Goal: Task Accomplishment & Management: Manage account settings

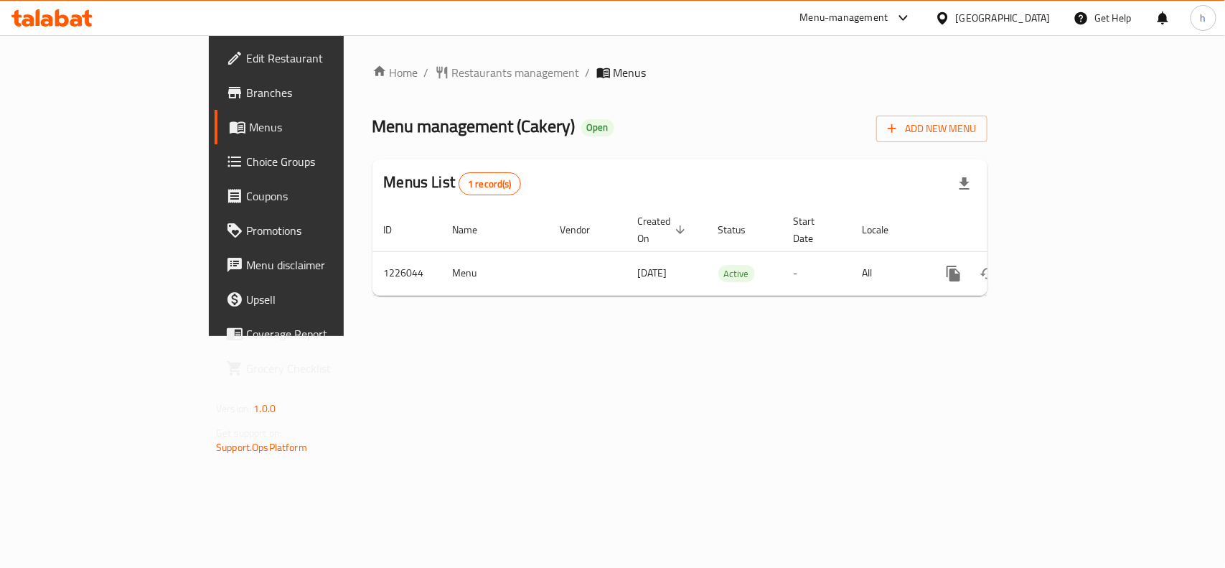
click at [1027, 19] on div "[GEOGRAPHIC_DATA]" at bounding box center [1003, 18] width 95 height 16
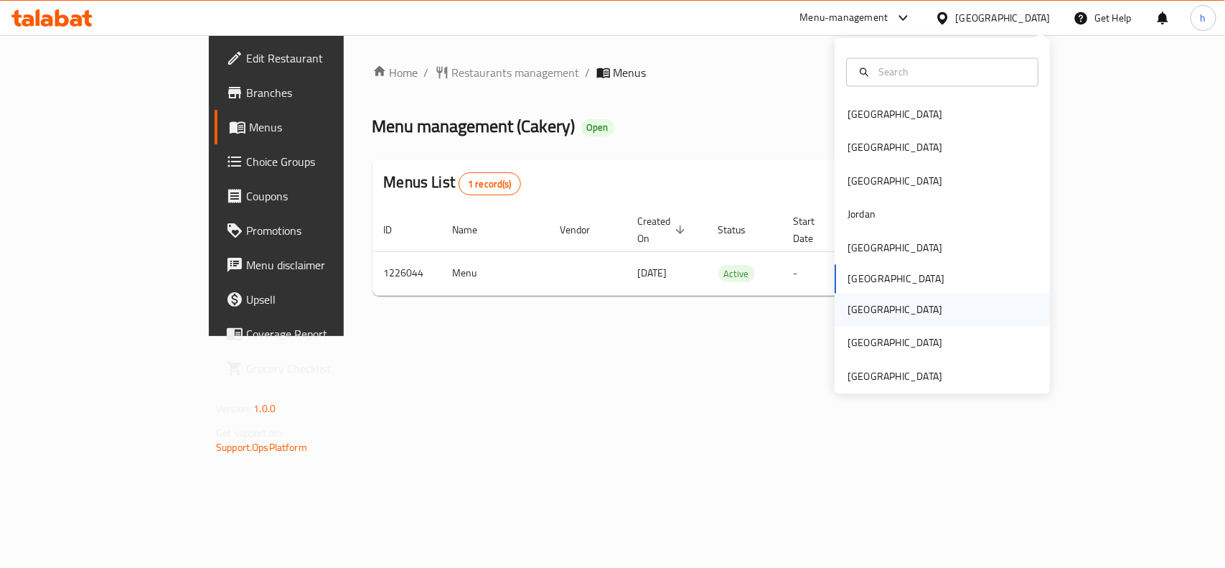
click at [866, 320] on div "Qatar" at bounding box center [895, 310] width 118 height 33
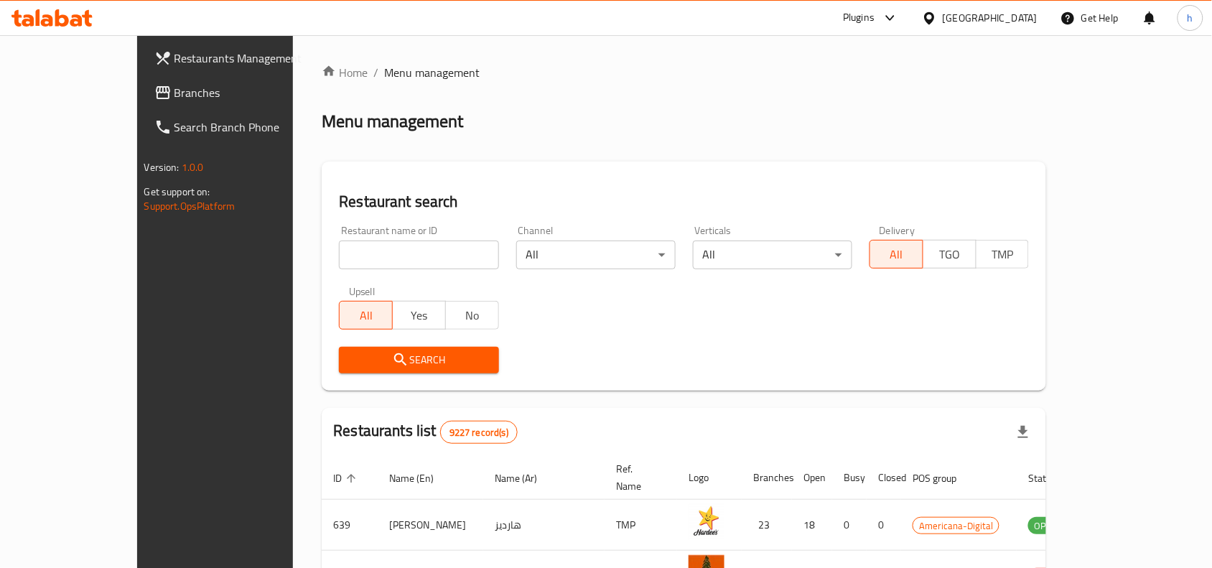
click at [174, 87] on span "Branches" at bounding box center [251, 92] width 154 height 17
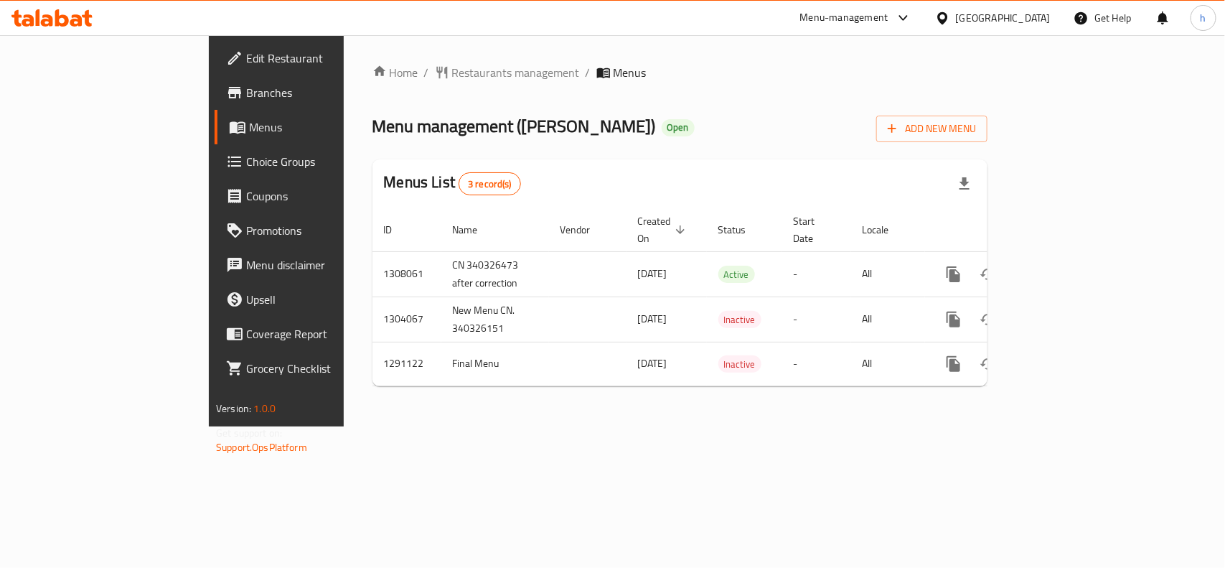
click at [1034, 13] on div "Qatar" at bounding box center [1003, 18] width 95 height 16
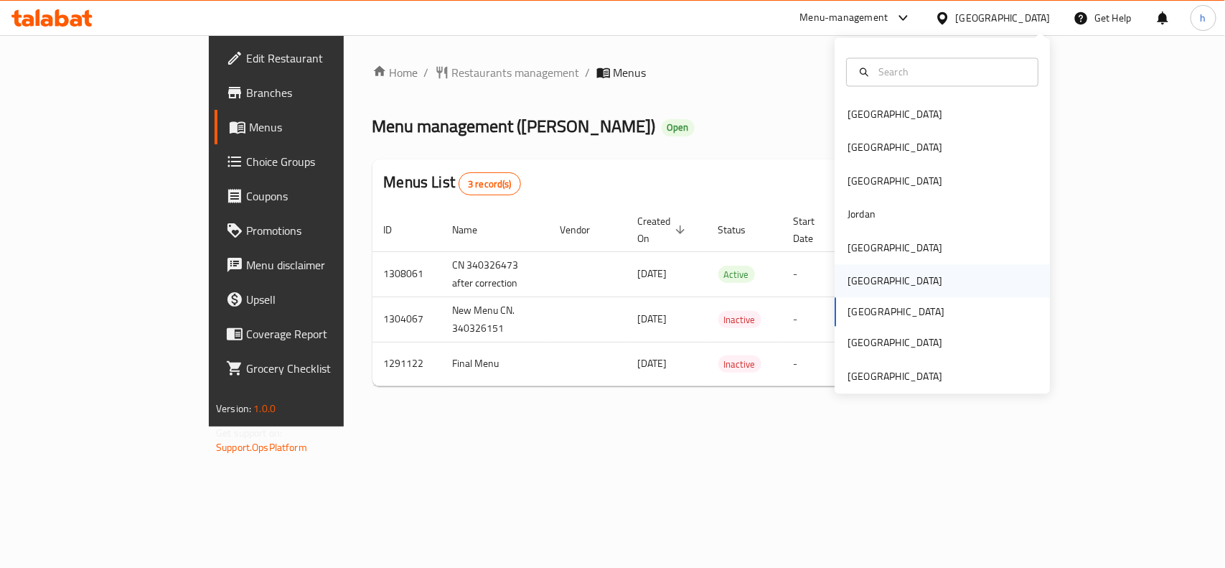
click at [869, 273] on div "[GEOGRAPHIC_DATA]" at bounding box center [895, 281] width 118 height 33
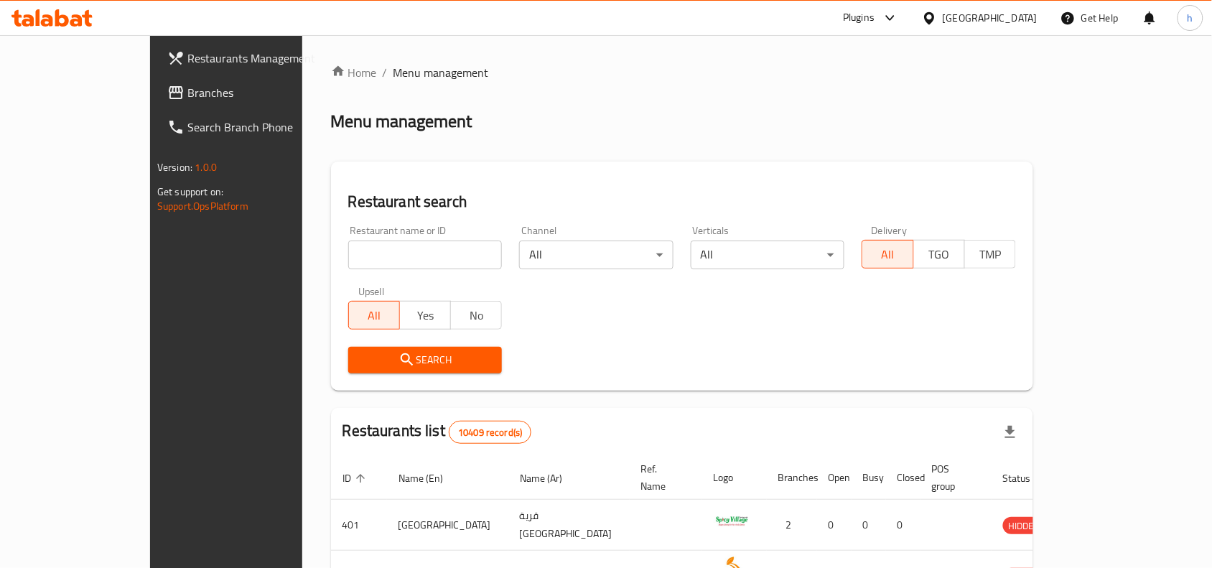
click at [187, 90] on span "Branches" at bounding box center [264, 92] width 154 height 17
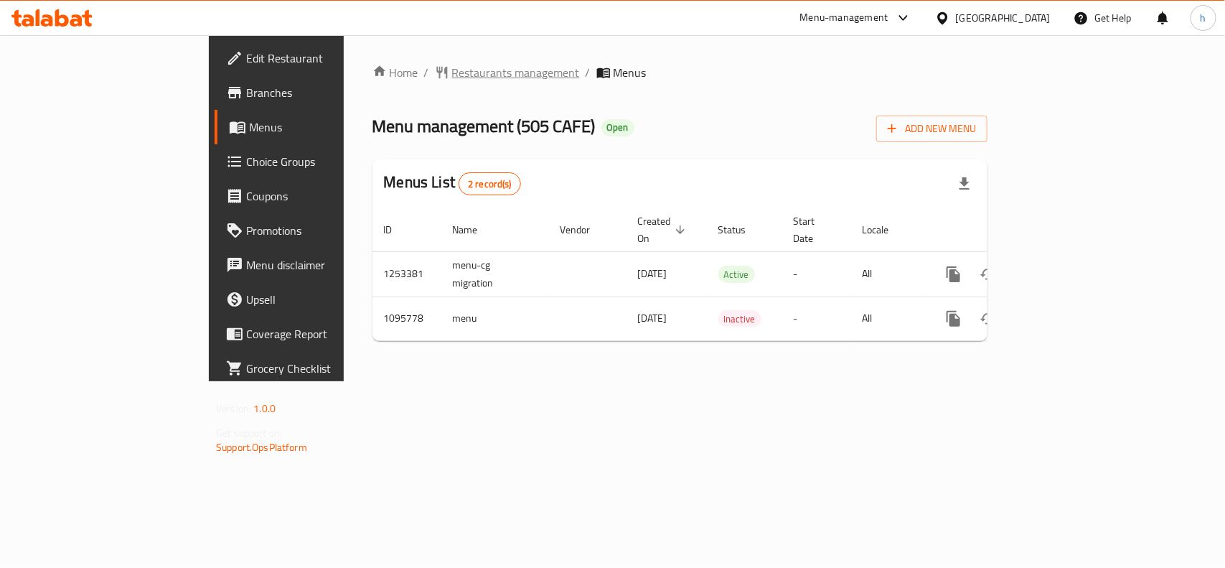
click at [452, 73] on span "Restaurants management" at bounding box center [516, 72] width 128 height 17
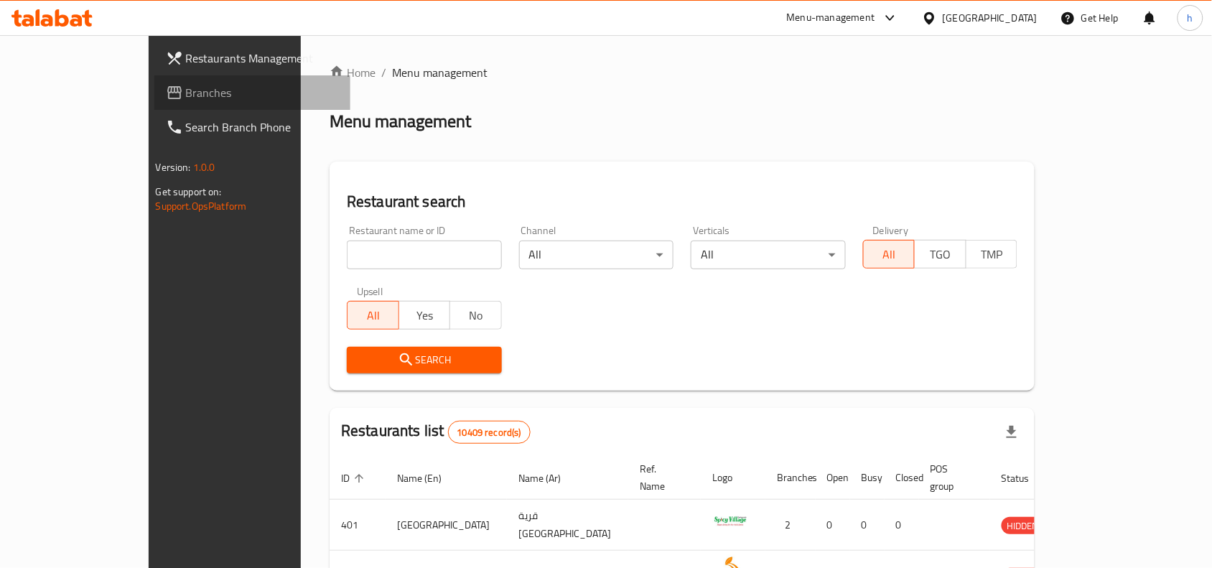
click at [186, 98] on span "Branches" at bounding box center [263, 92] width 154 height 17
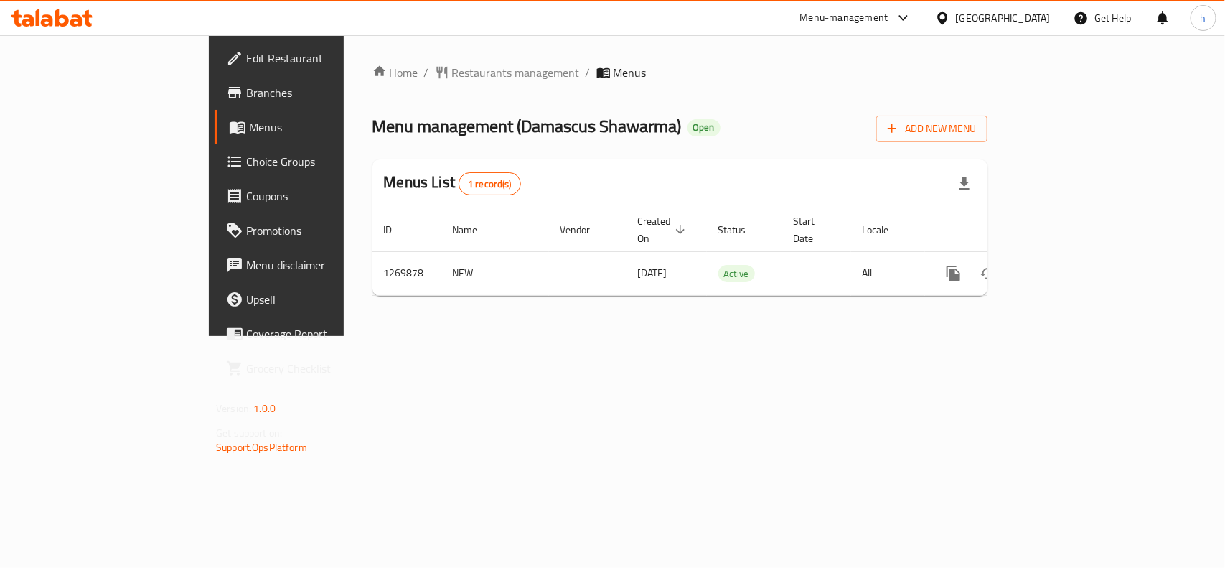
click at [246, 162] on span "Choice Groups" at bounding box center [324, 161] width 156 height 17
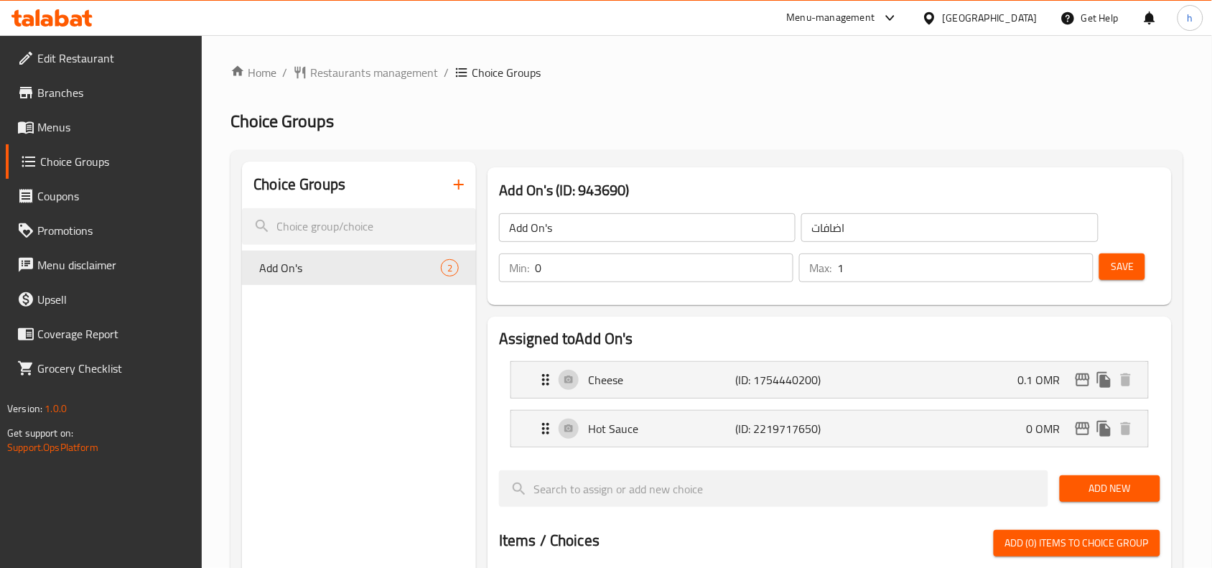
click at [1013, 23] on div "Oman" at bounding box center [990, 18] width 95 height 16
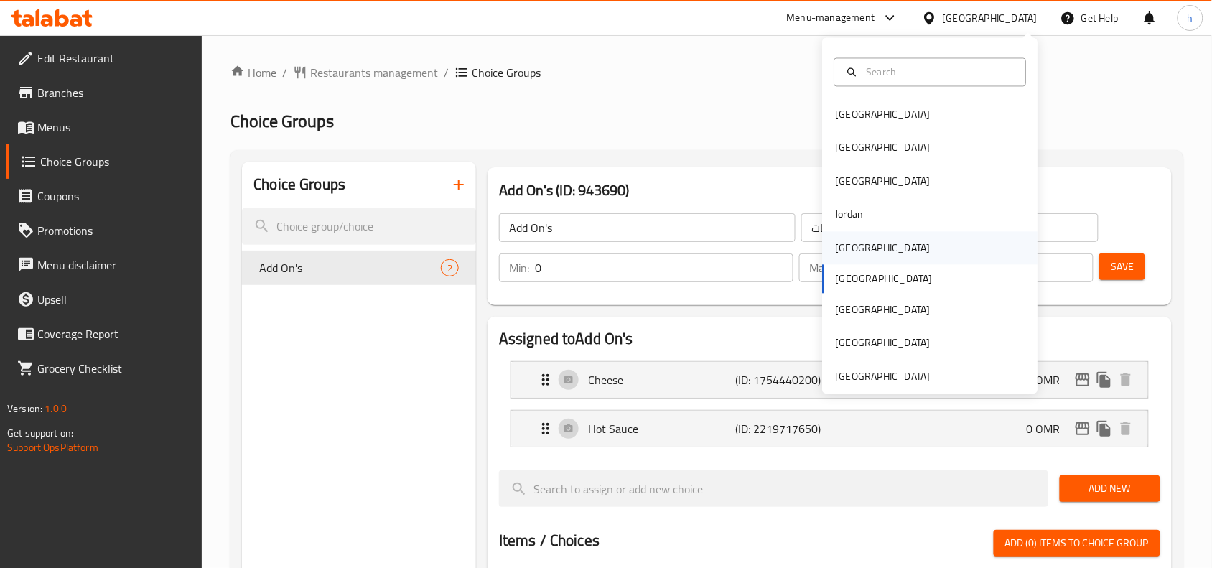
click at [840, 248] on div "Kuwait" at bounding box center [883, 248] width 95 height 16
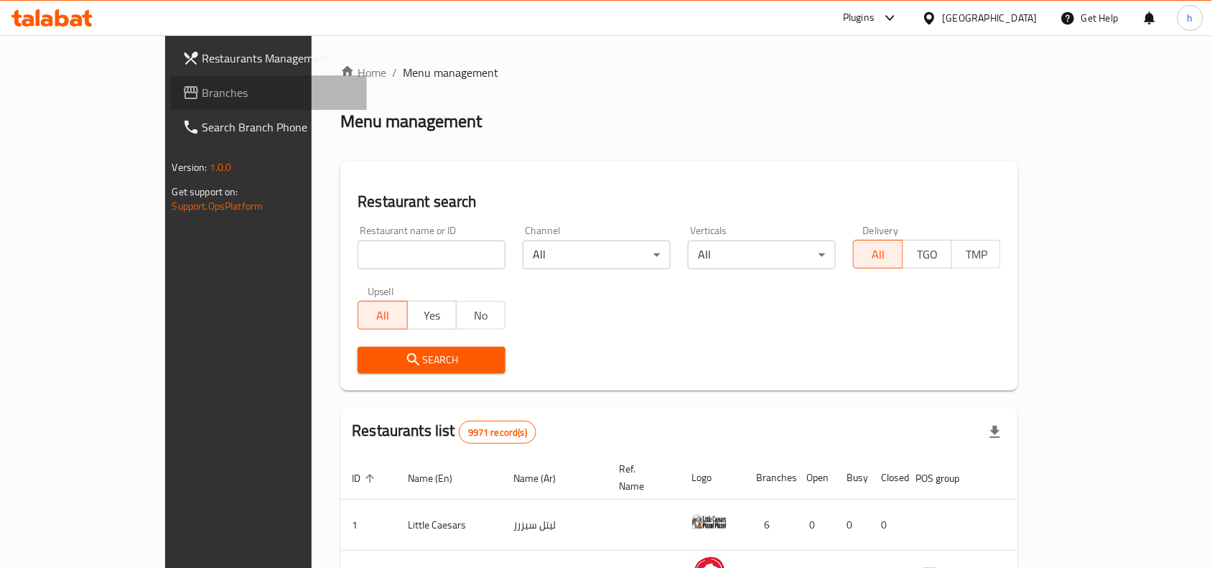
click at [202, 98] on span "Branches" at bounding box center [279, 92] width 154 height 17
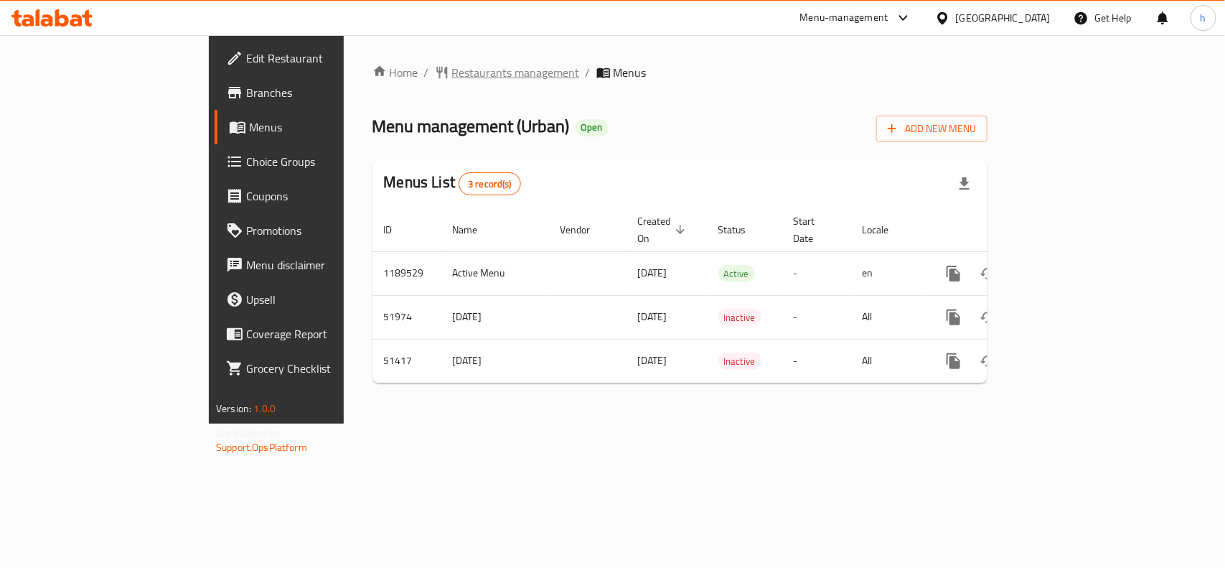
click at [452, 70] on span "Restaurants management" at bounding box center [516, 72] width 128 height 17
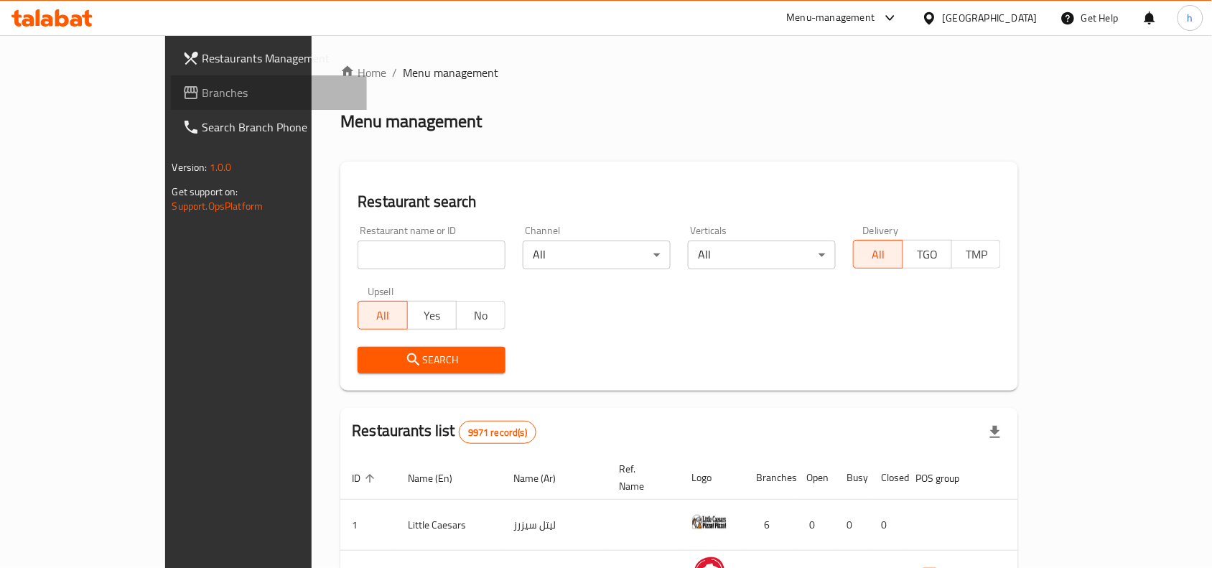
click at [202, 98] on span "Branches" at bounding box center [279, 92] width 154 height 17
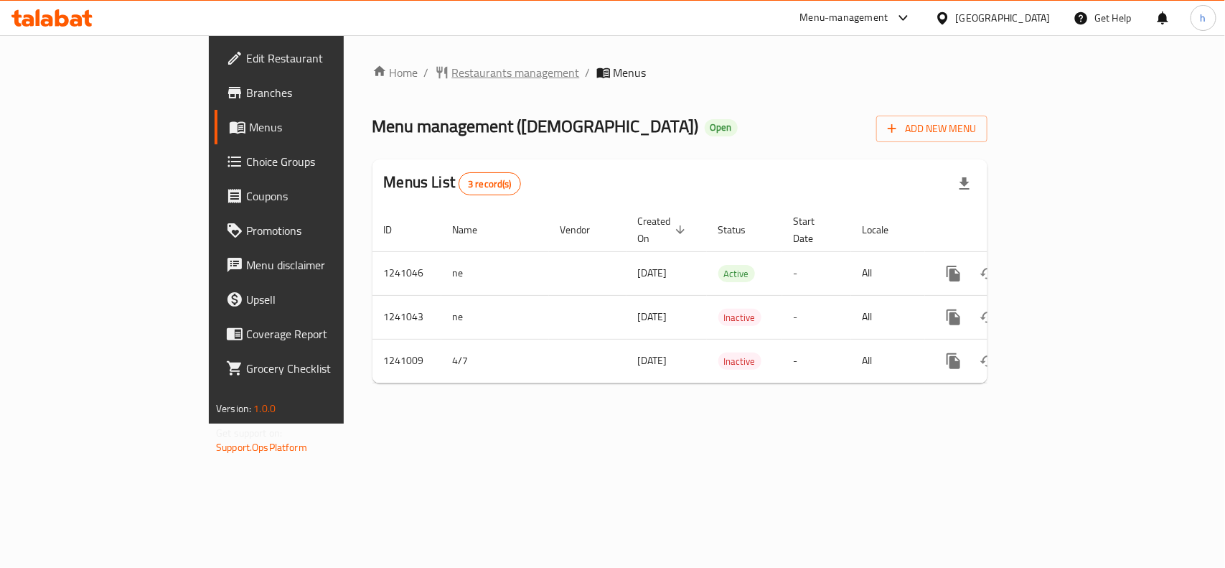
click at [452, 73] on span "Restaurants management" at bounding box center [516, 72] width 128 height 17
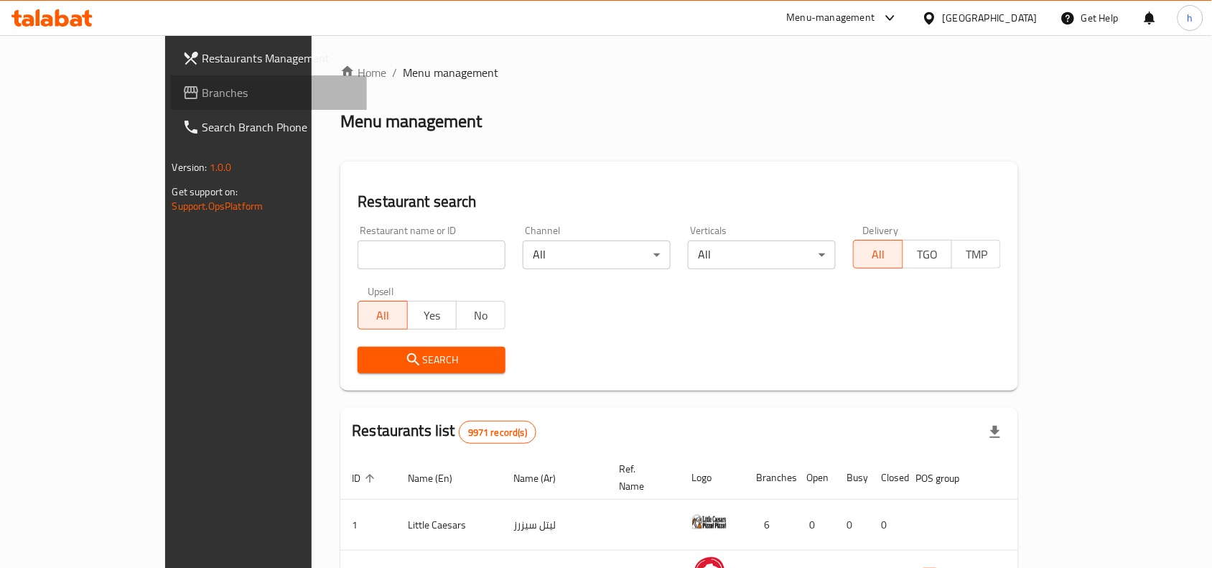
click at [202, 85] on span "Branches" at bounding box center [279, 92] width 154 height 17
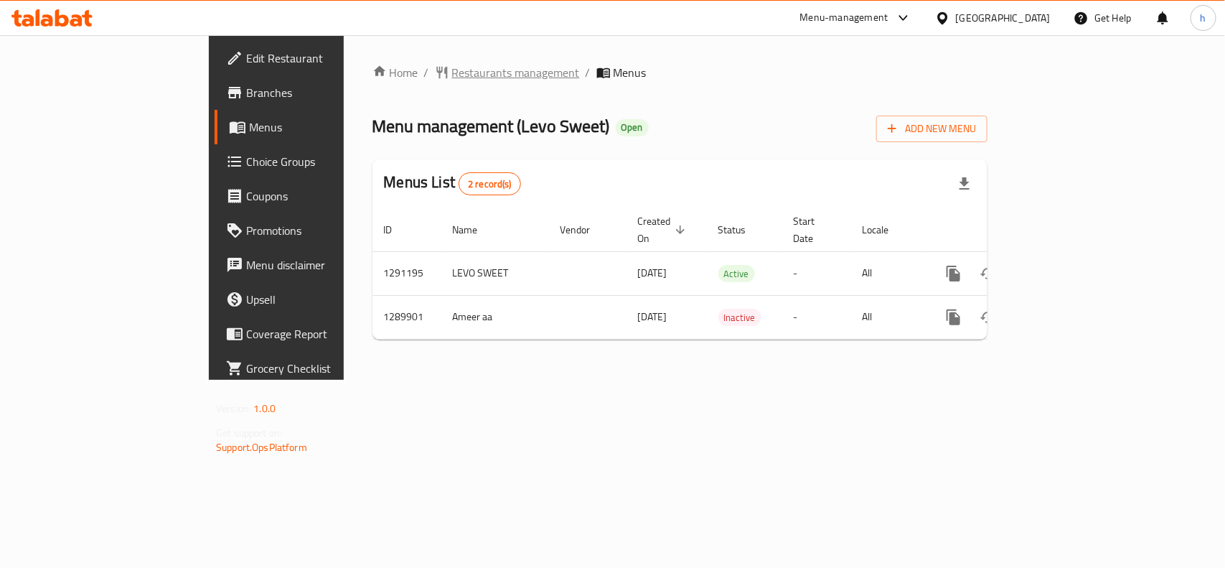
click at [452, 67] on span "Restaurants management" at bounding box center [516, 72] width 128 height 17
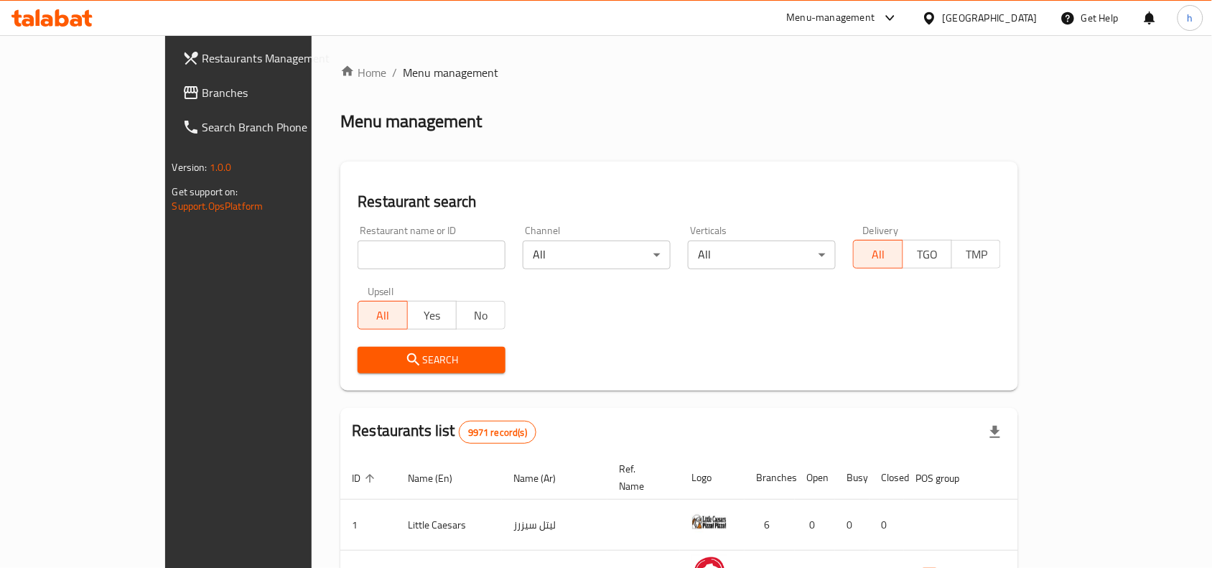
click at [202, 100] on span "Branches" at bounding box center [279, 92] width 154 height 17
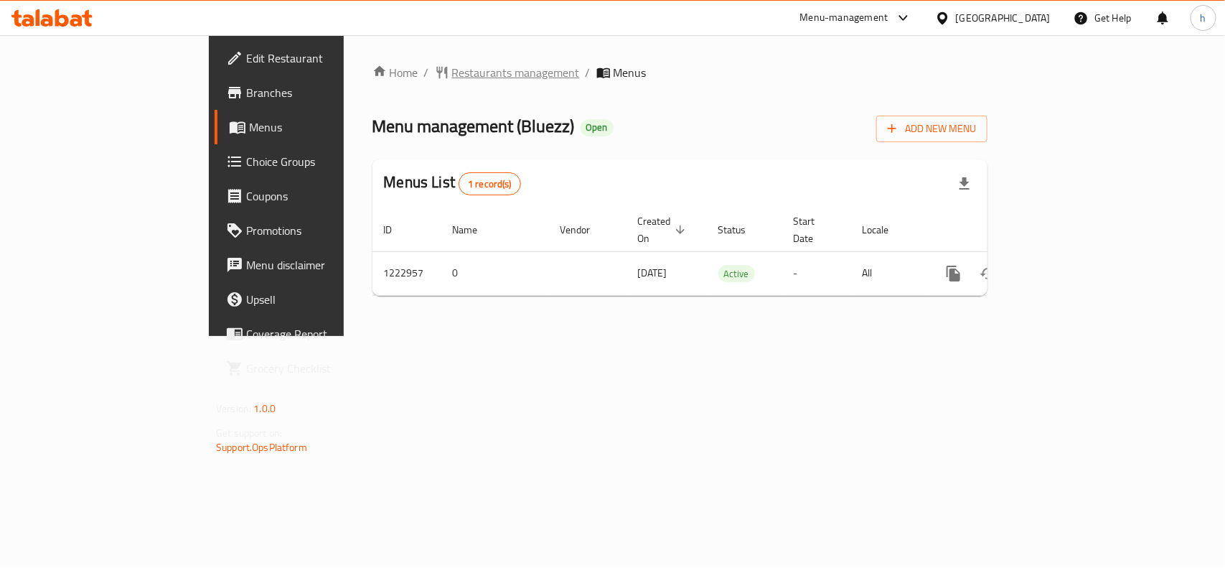
click at [452, 79] on span "Restaurants management" at bounding box center [516, 72] width 128 height 17
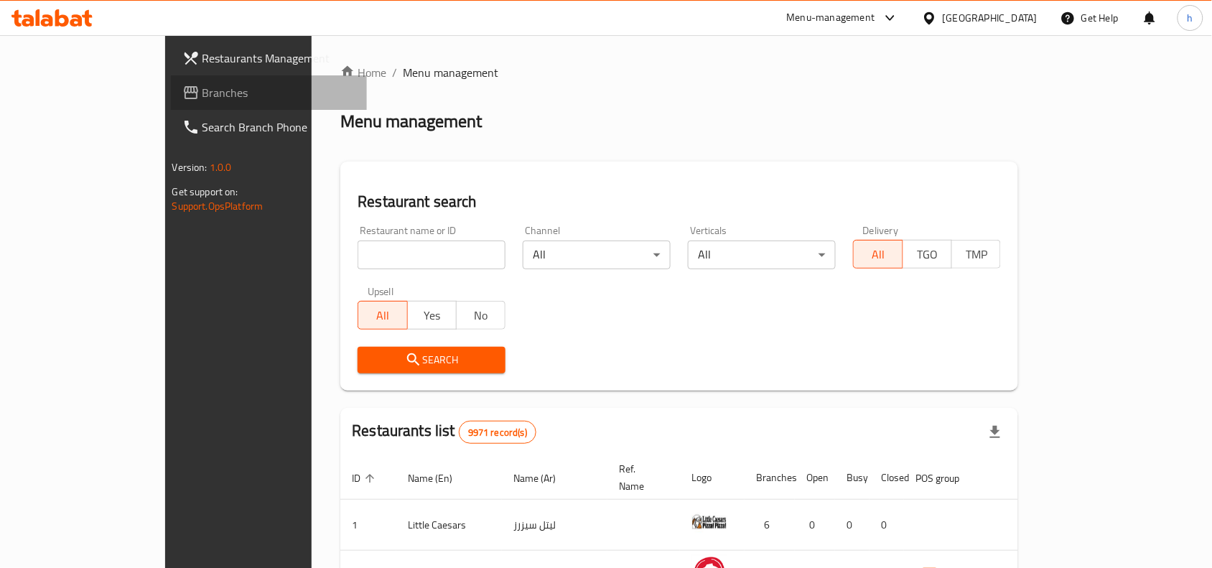
click at [171, 101] on link "Branches" at bounding box center [269, 92] width 197 height 34
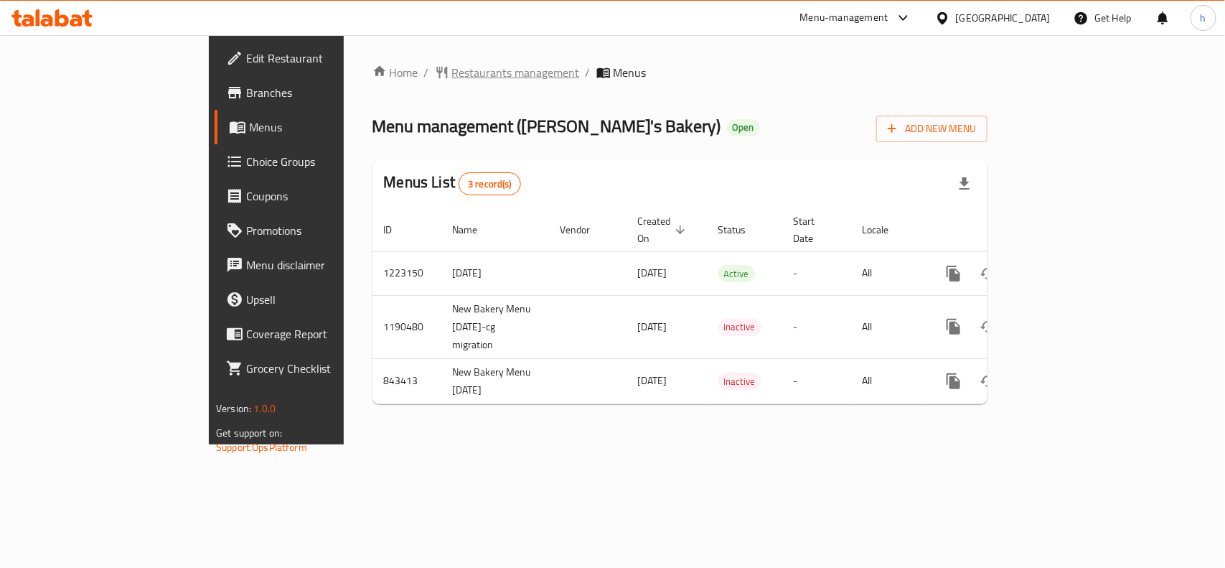
click at [452, 70] on span "Restaurants management" at bounding box center [516, 72] width 128 height 17
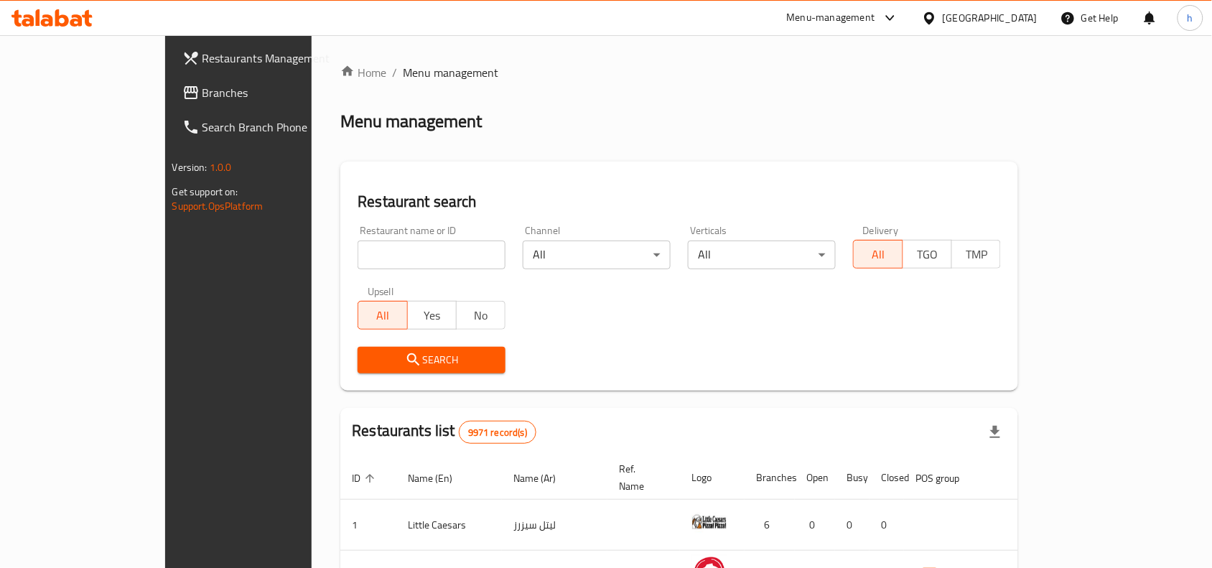
click at [202, 85] on span "Branches" at bounding box center [279, 92] width 154 height 17
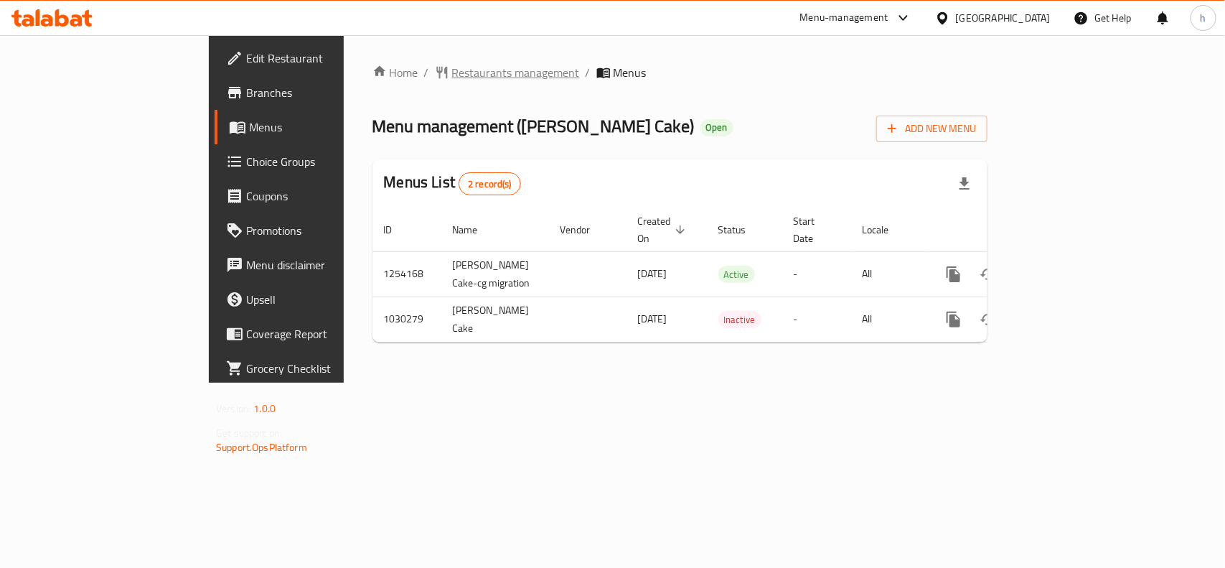
click at [452, 73] on span "Restaurants management" at bounding box center [516, 72] width 128 height 17
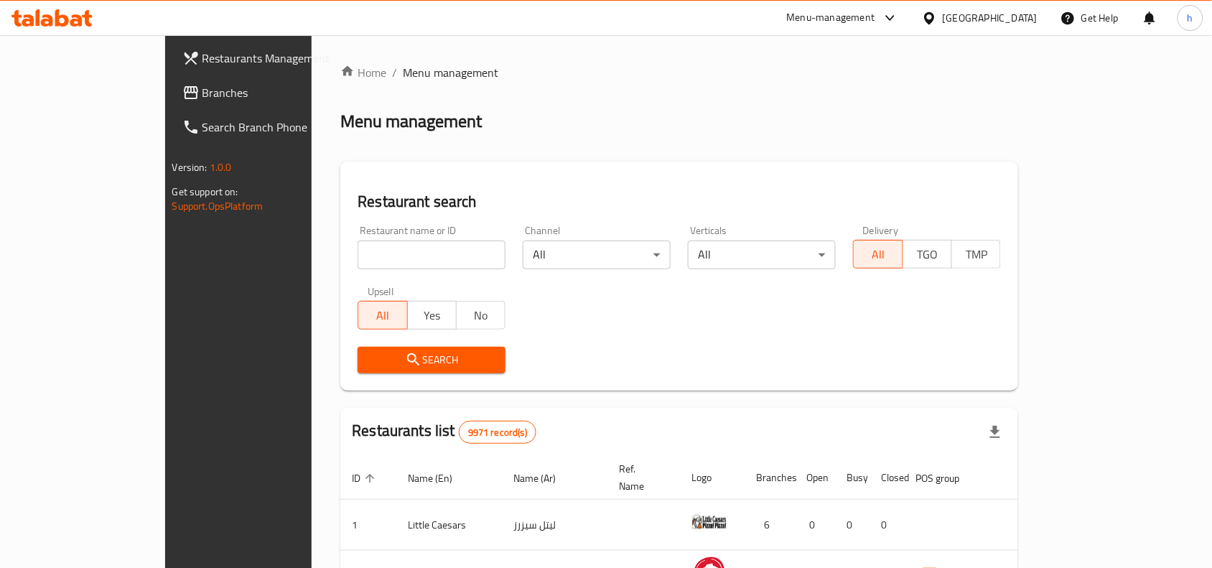
click at [202, 93] on span "Branches" at bounding box center [279, 92] width 154 height 17
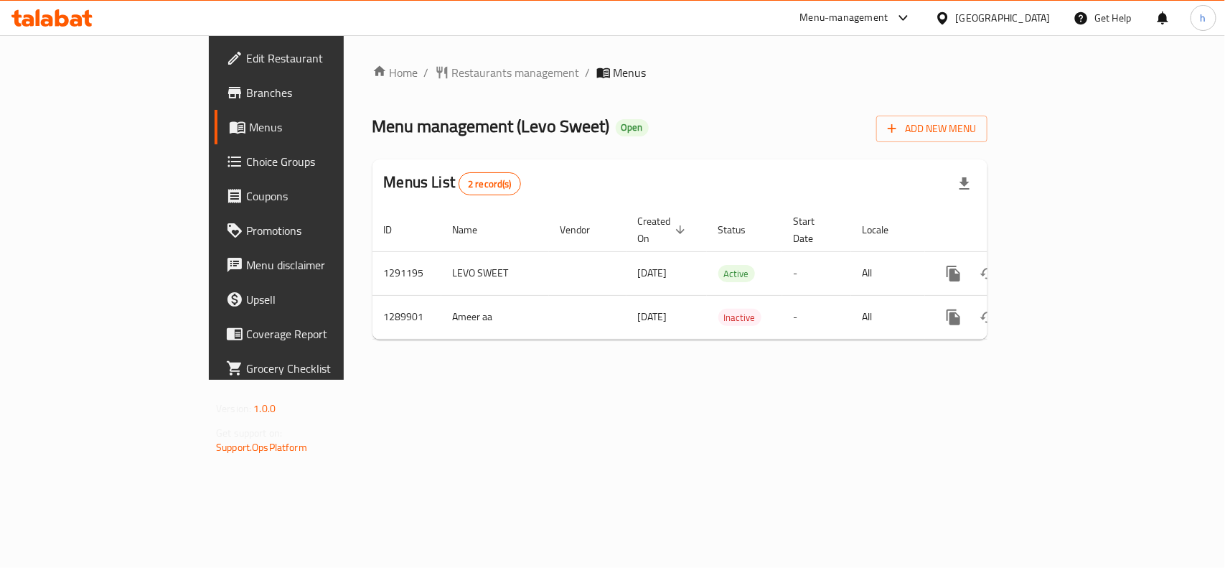
click at [1050, 22] on div "Kuwait" at bounding box center [1003, 18] width 95 height 16
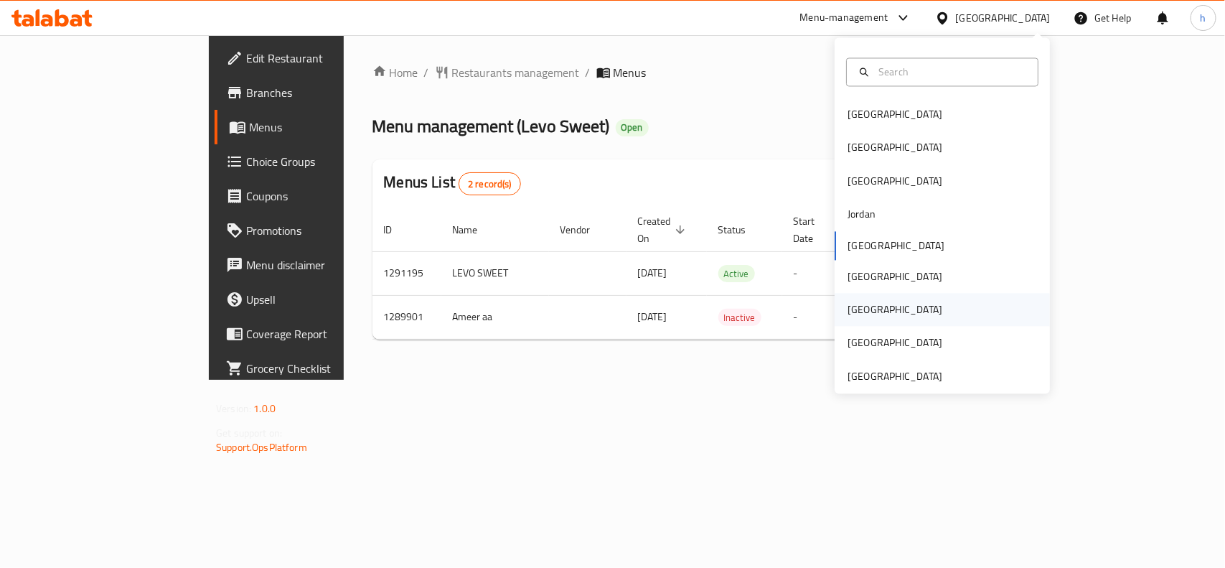
click at [859, 310] on div "[GEOGRAPHIC_DATA]" at bounding box center [895, 310] width 95 height 16
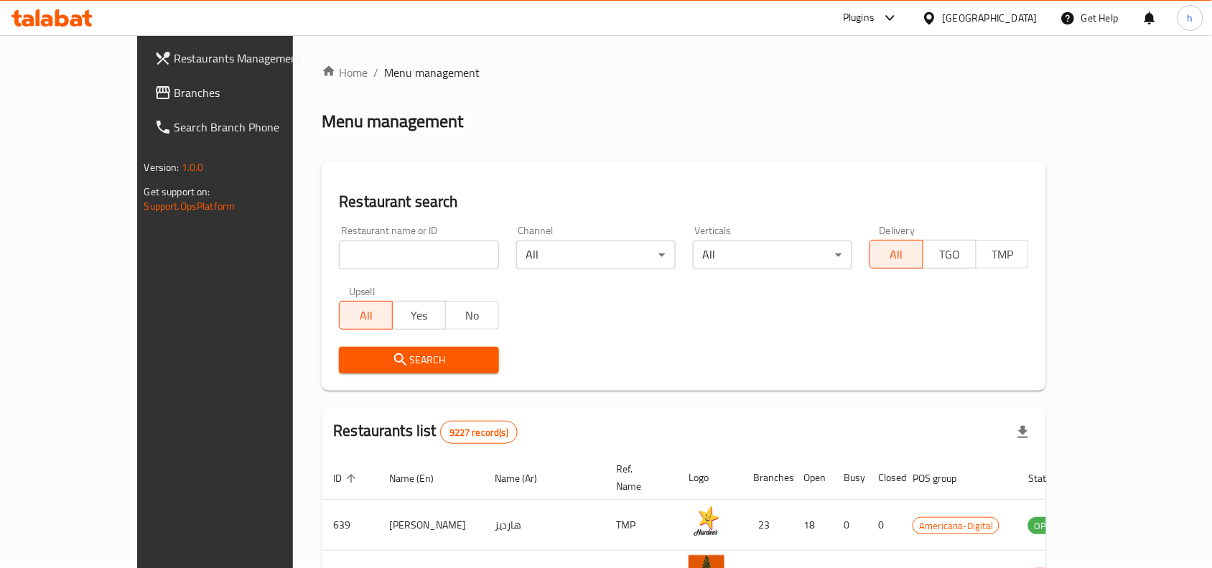
click at [174, 91] on span "Branches" at bounding box center [251, 92] width 154 height 17
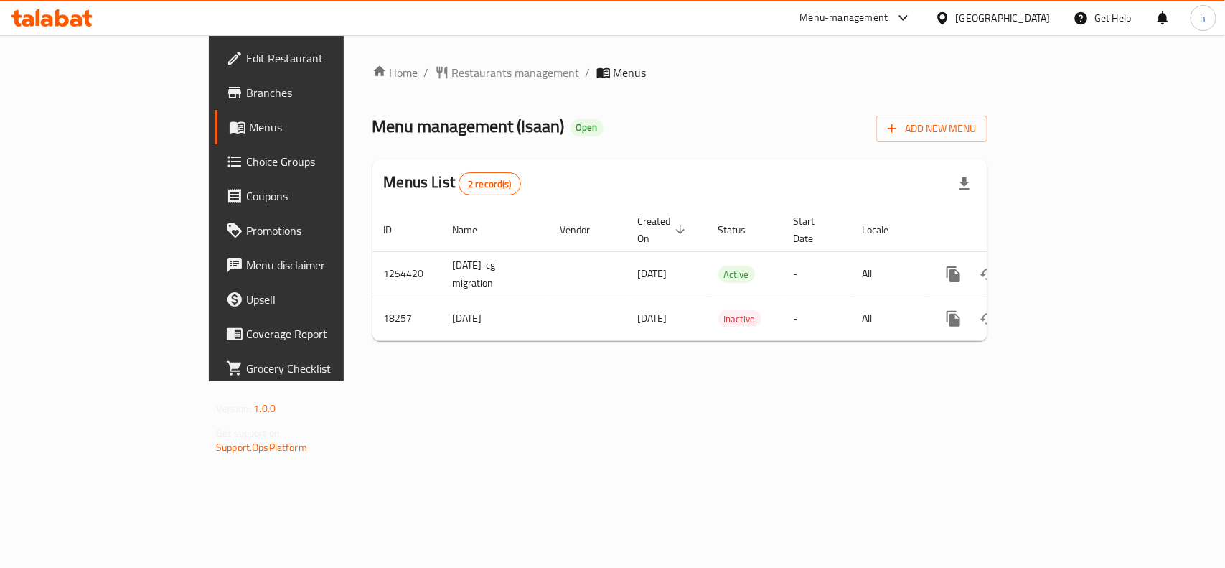
click at [452, 68] on span "Restaurants management" at bounding box center [516, 72] width 128 height 17
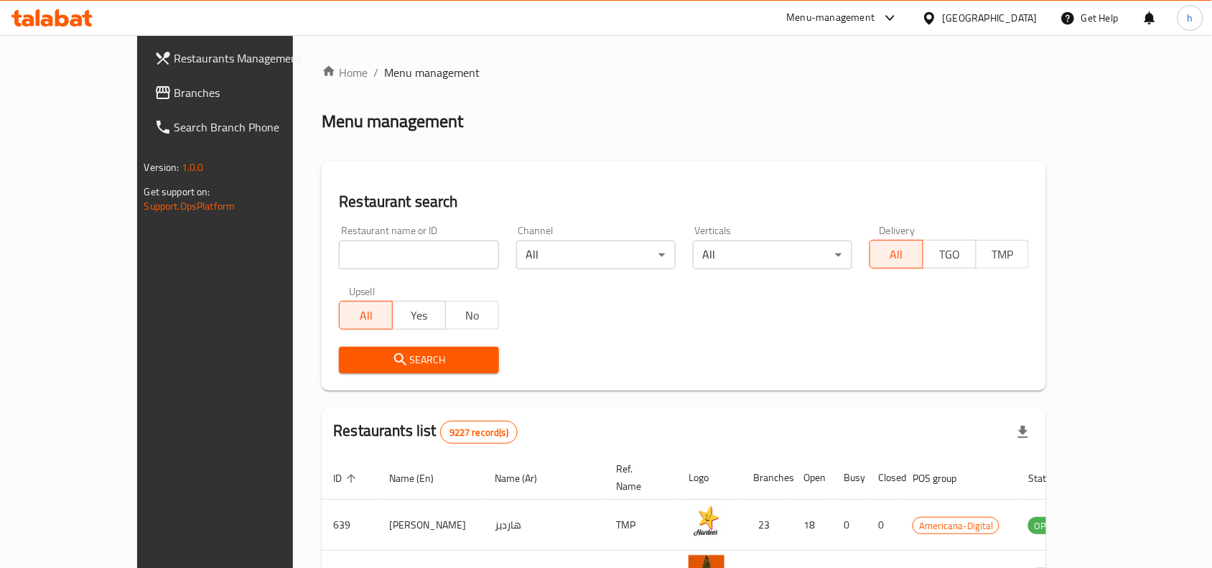
click at [143, 105] on link "Branches" at bounding box center [241, 92] width 197 height 34
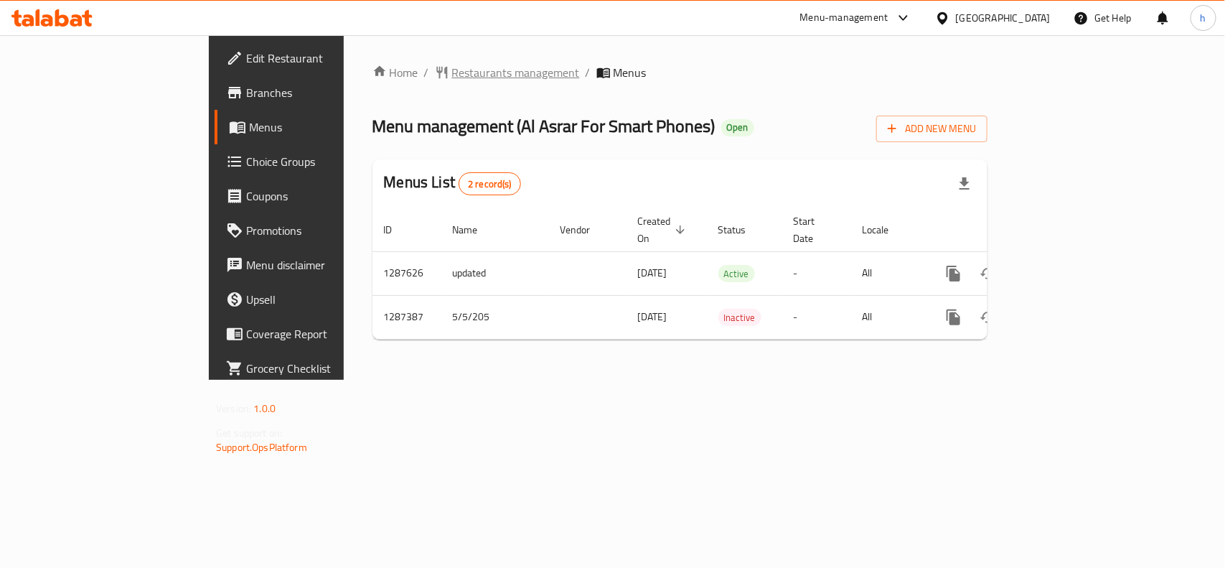
click at [452, 64] on span "Restaurants management" at bounding box center [516, 72] width 128 height 17
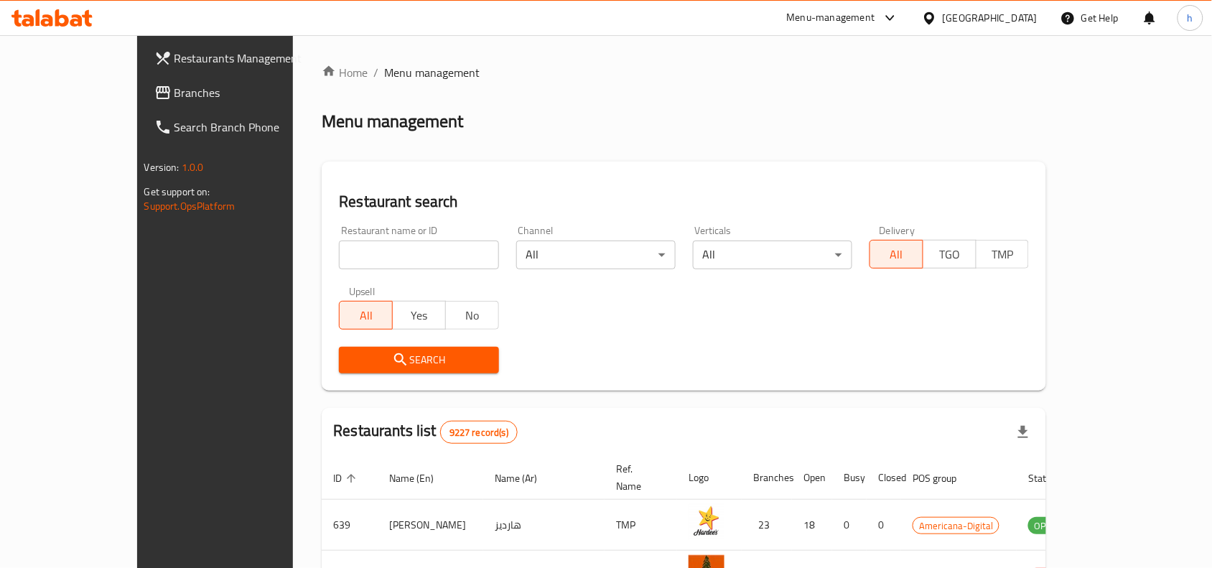
click at [174, 91] on span "Branches" at bounding box center [251, 92] width 154 height 17
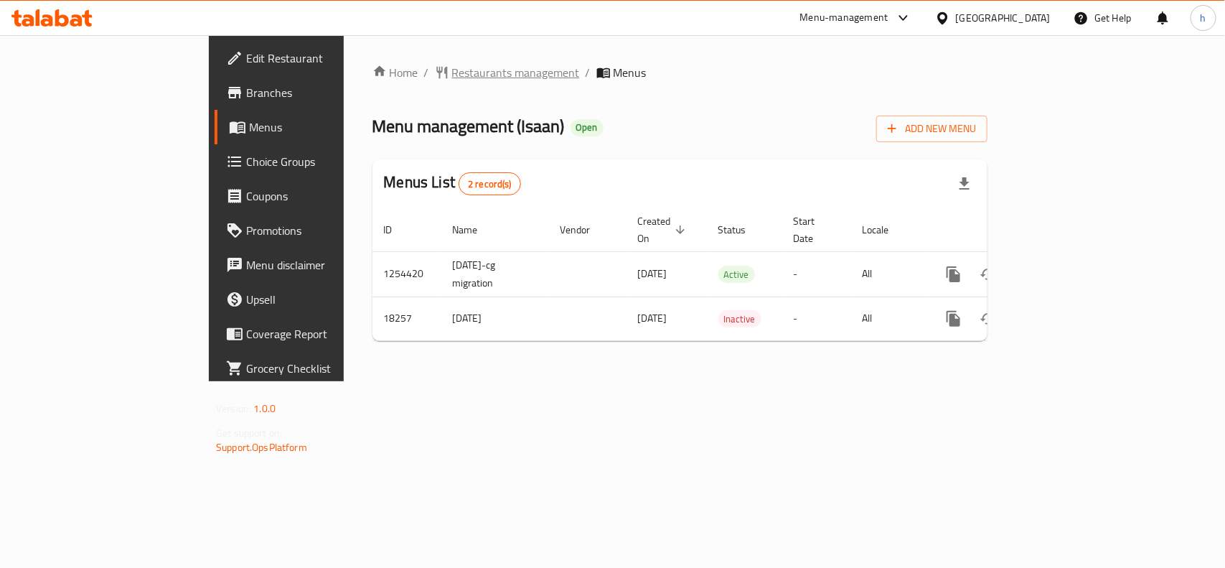
click at [452, 68] on span "Restaurants management" at bounding box center [516, 72] width 128 height 17
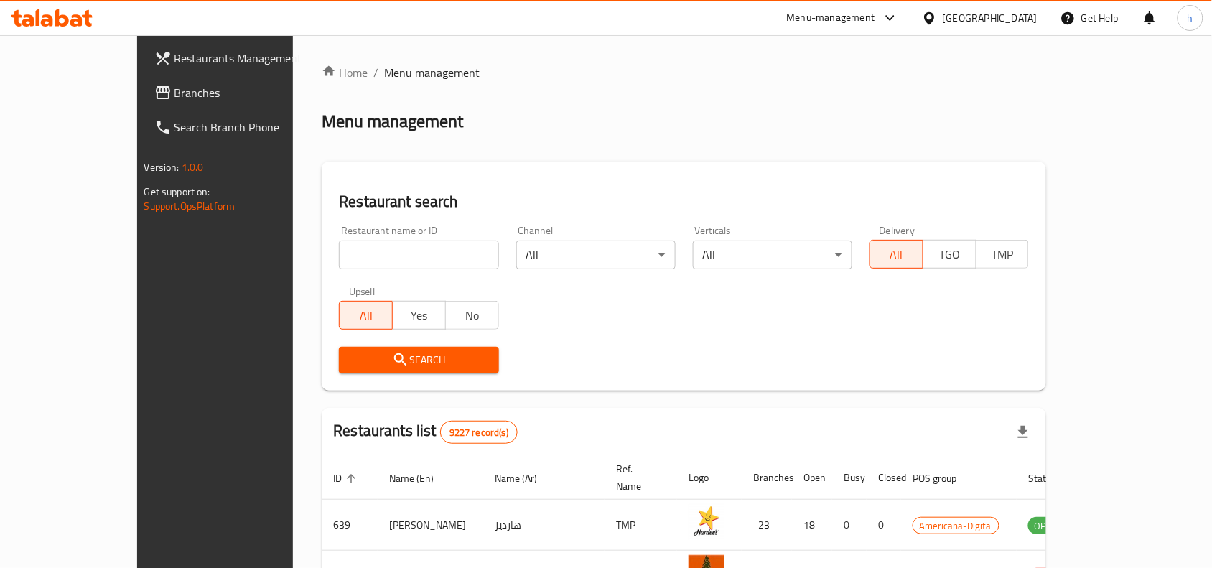
click at [174, 84] on span "Branches" at bounding box center [251, 92] width 154 height 17
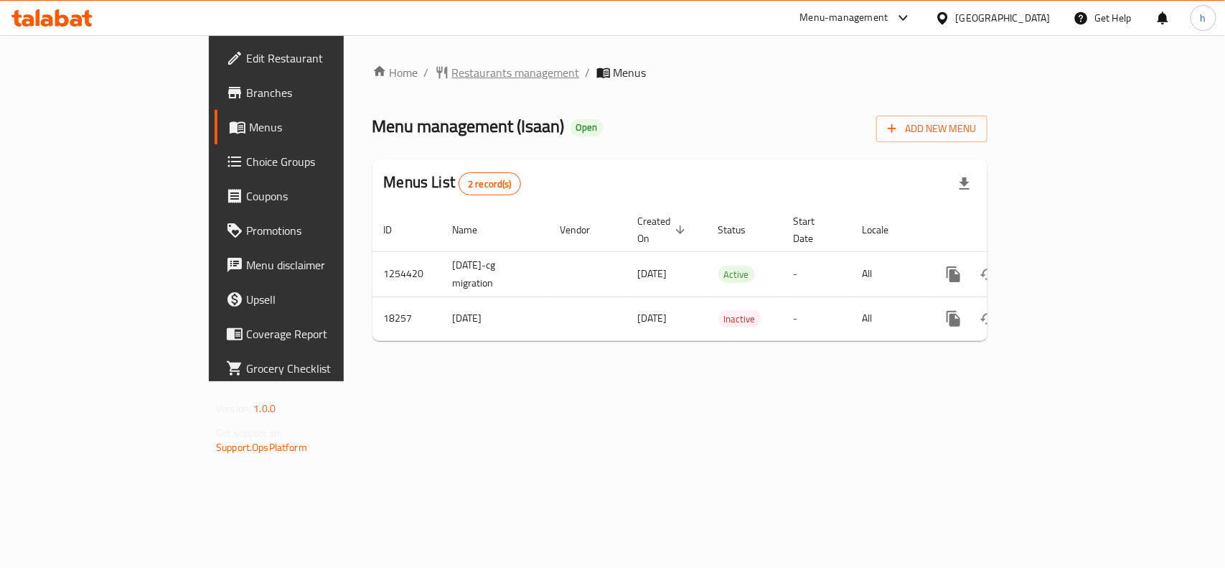
click at [452, 72] on span "Restaurants management" at bounding box center [516, 72] width 128 height 17
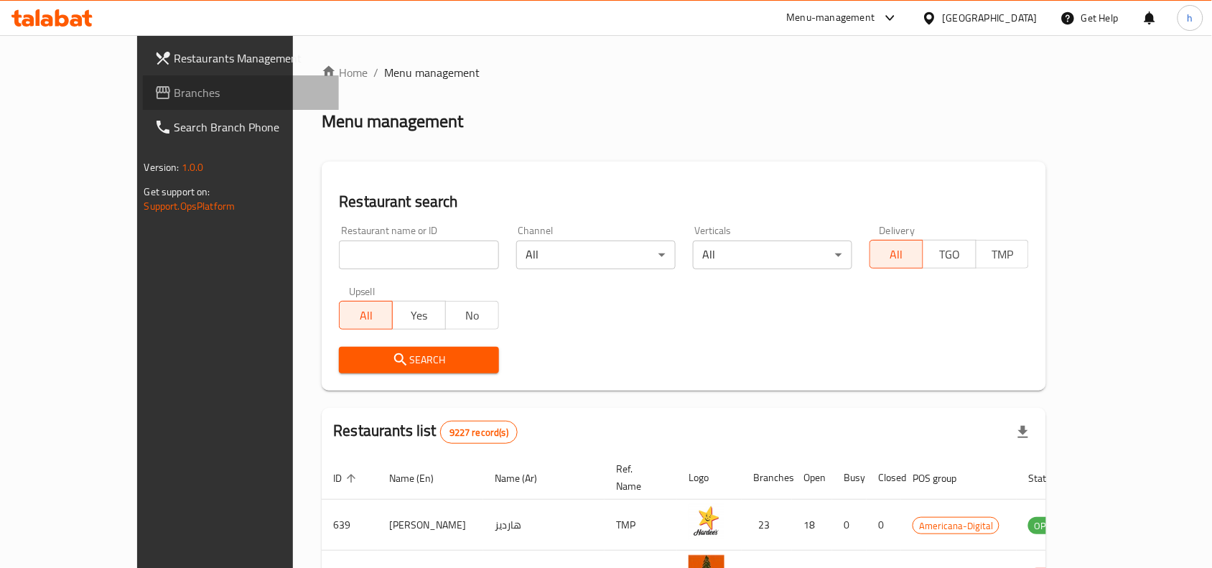
click at [174, 84] on span "Branches" at bounding box center [251, 92] width 154 height 17
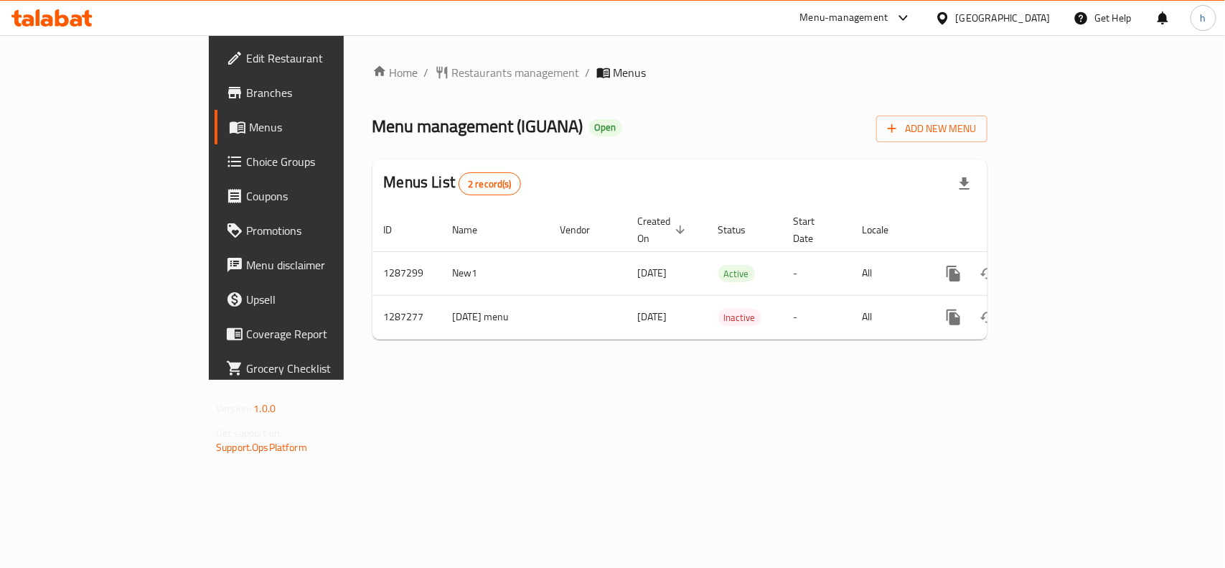
click at [1039, 18] on div "Qatar" at bounding box center [1003, 18] width 95 height 16
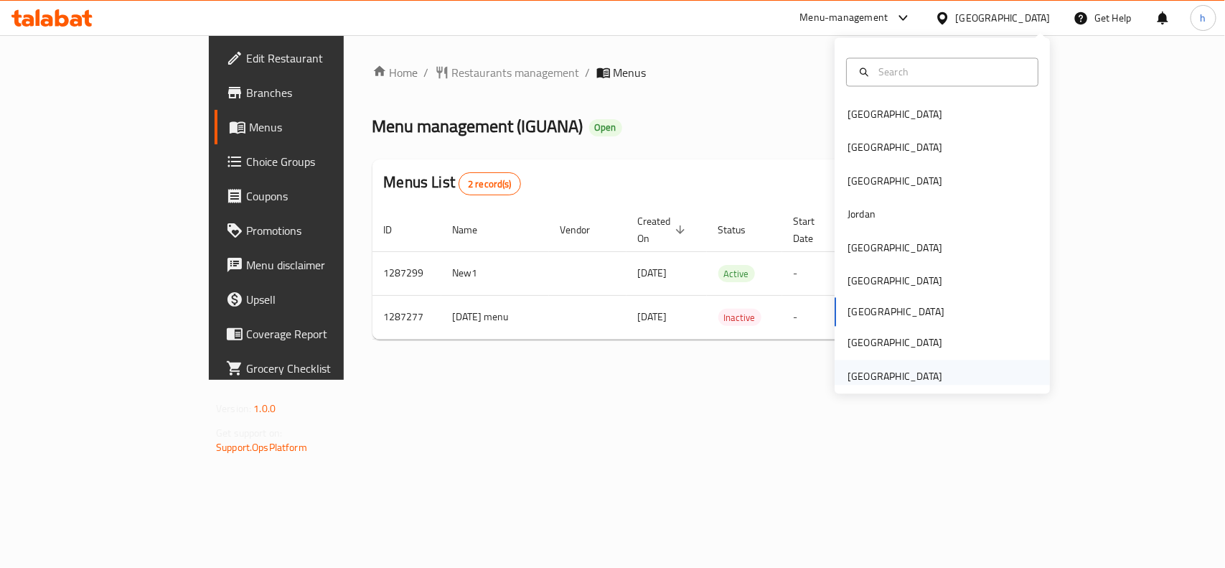
click at [887, 375] on div "United Arab Emirates" at bounding box center [895, 376] width 95 height 16
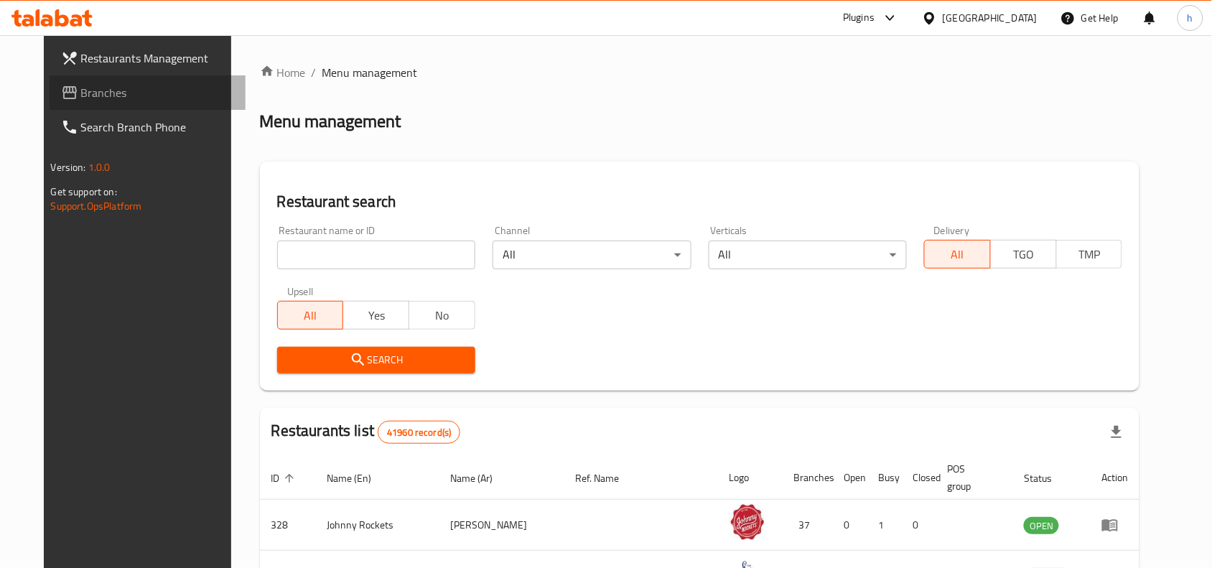
click at [88, 78] on link "Branches" at bounding box center [148, 92] width 197 height 34
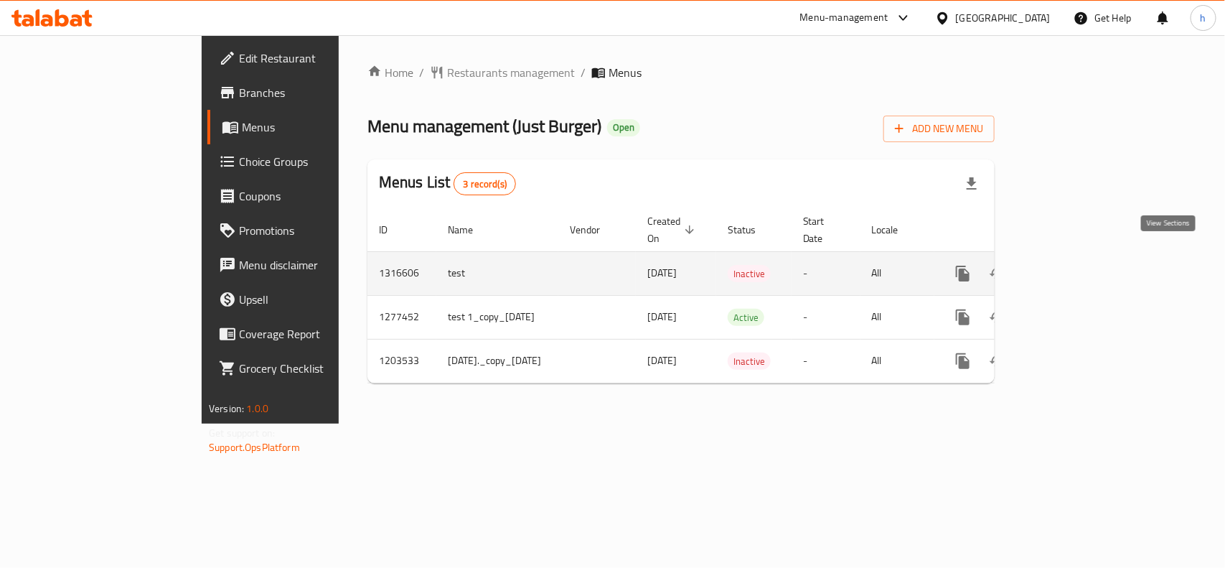
click at [1075, 265] on icon "enhanced table" at bounding box center [1066, 273] width 17 height 17
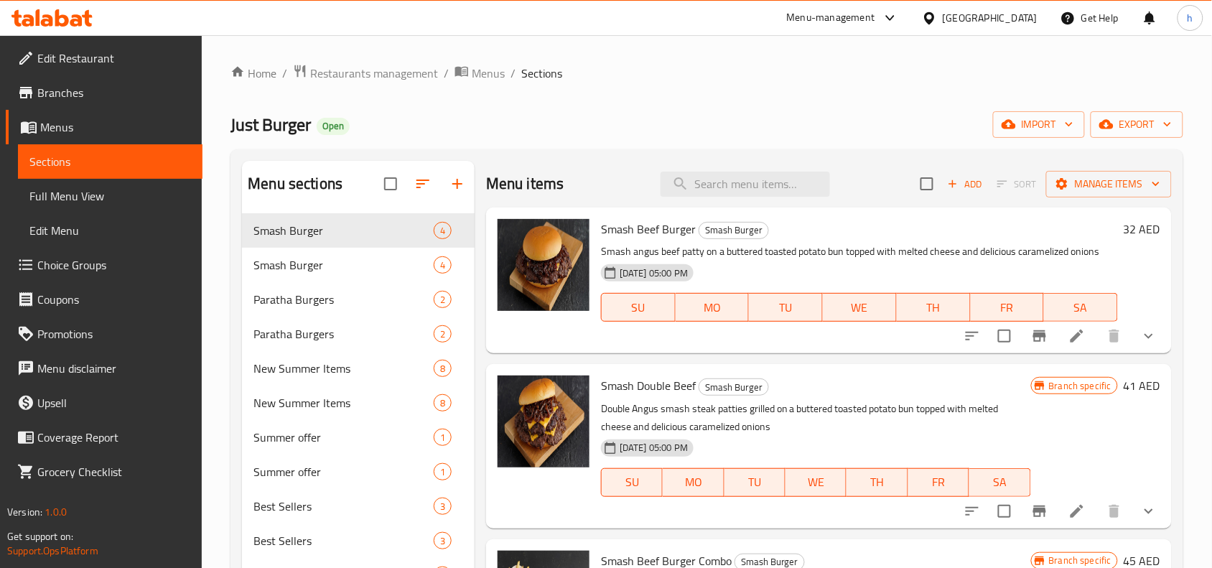
click at [77, 258] on span "Choice Groups" at bounding box center [114, 264] width 154 height 17
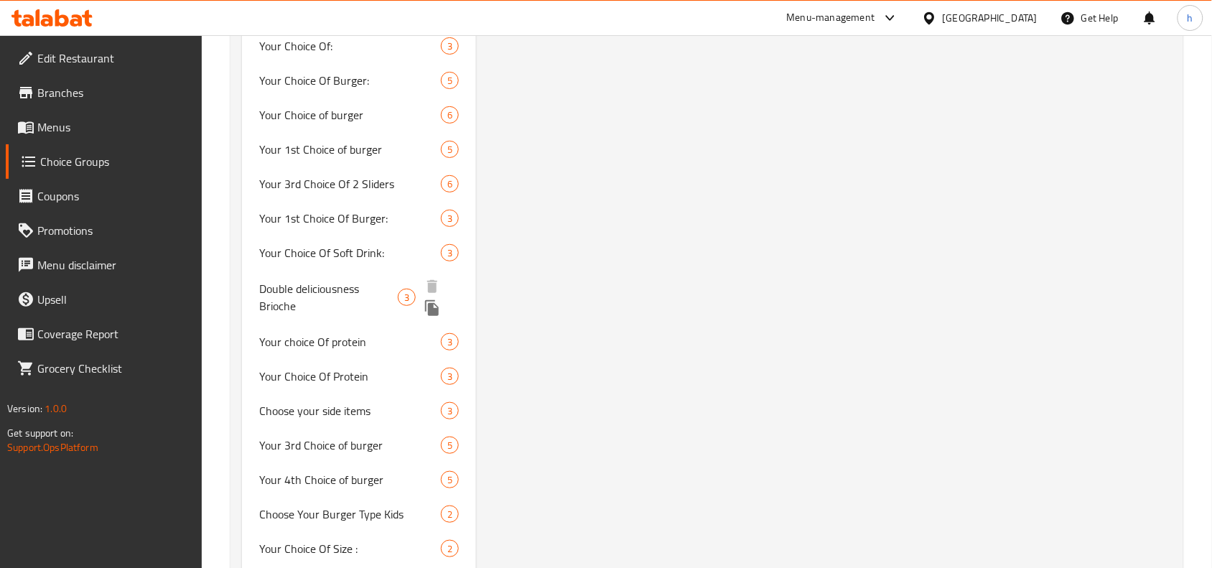
scroll to position [1673, 0]
click at [335, 280] on span "Double deliciousness Brioche" at bounding box center [328, 295] width 139 height 34
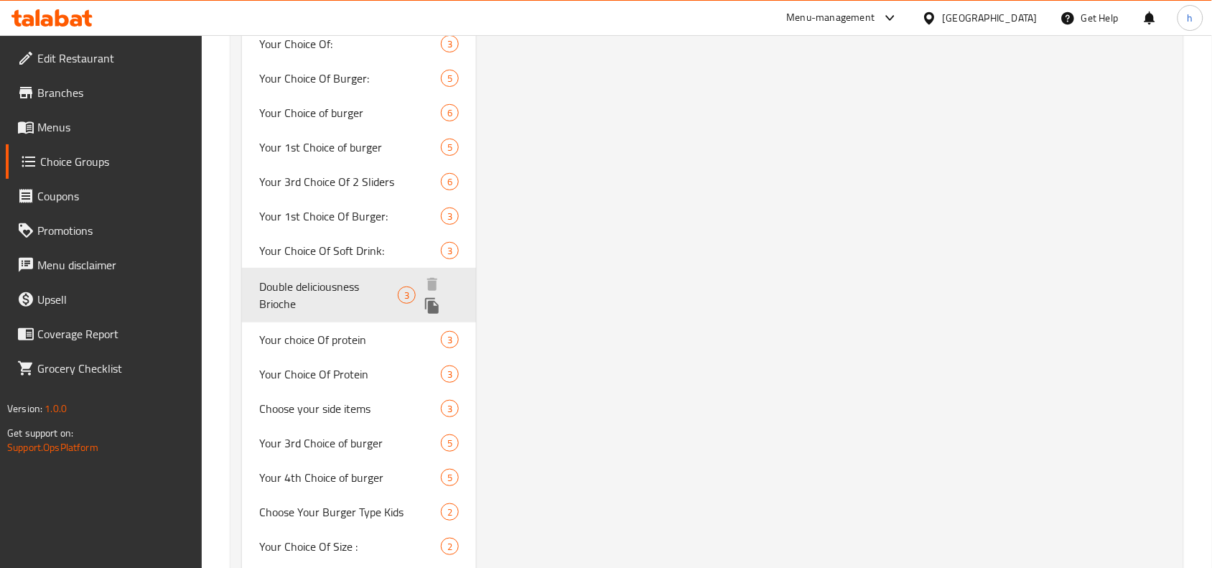
type input "Double deliciousness Brioche"
type input "لذة دبل بريوش"
type input "0"
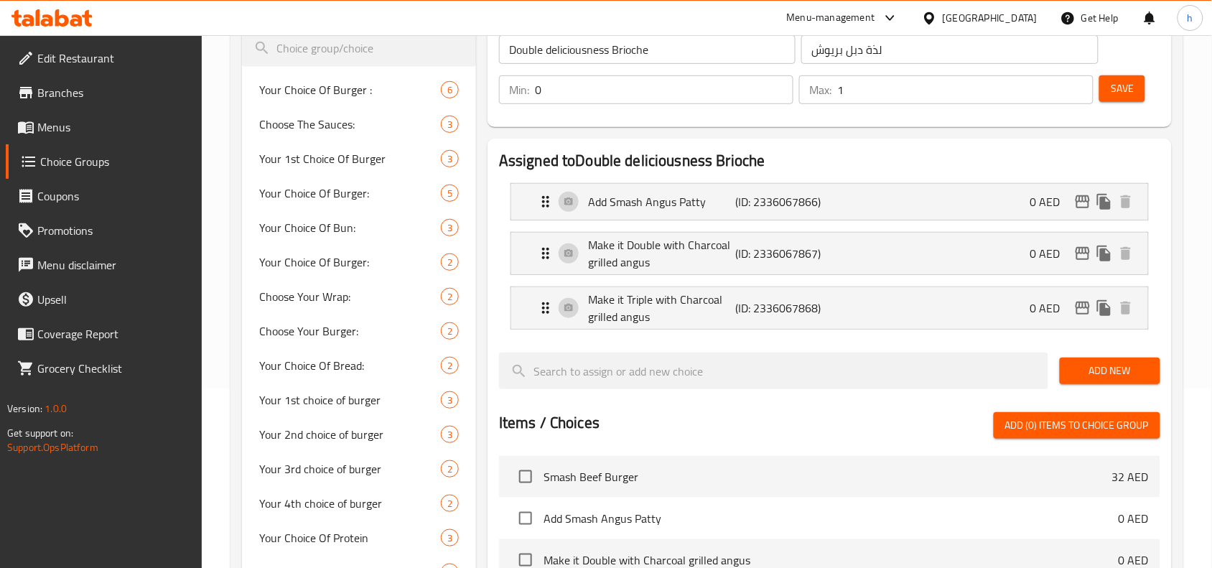
scroll to position [3426, 0]
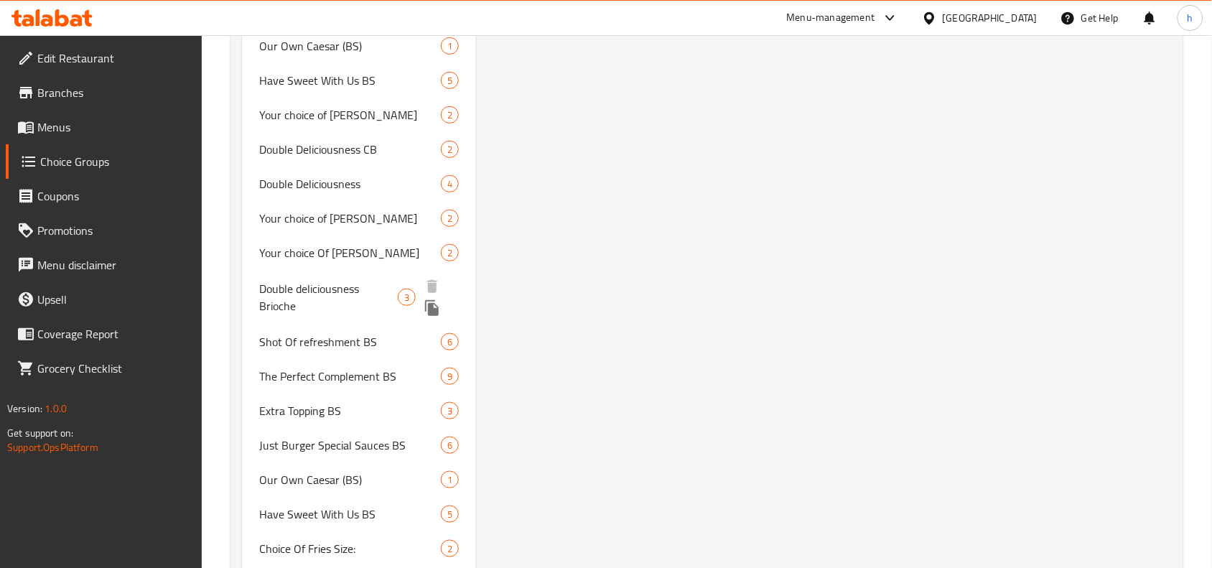
click at [317, 284] on span "Double deliciousness Brioche" at bounding box center [328, 297] width 139 height 34
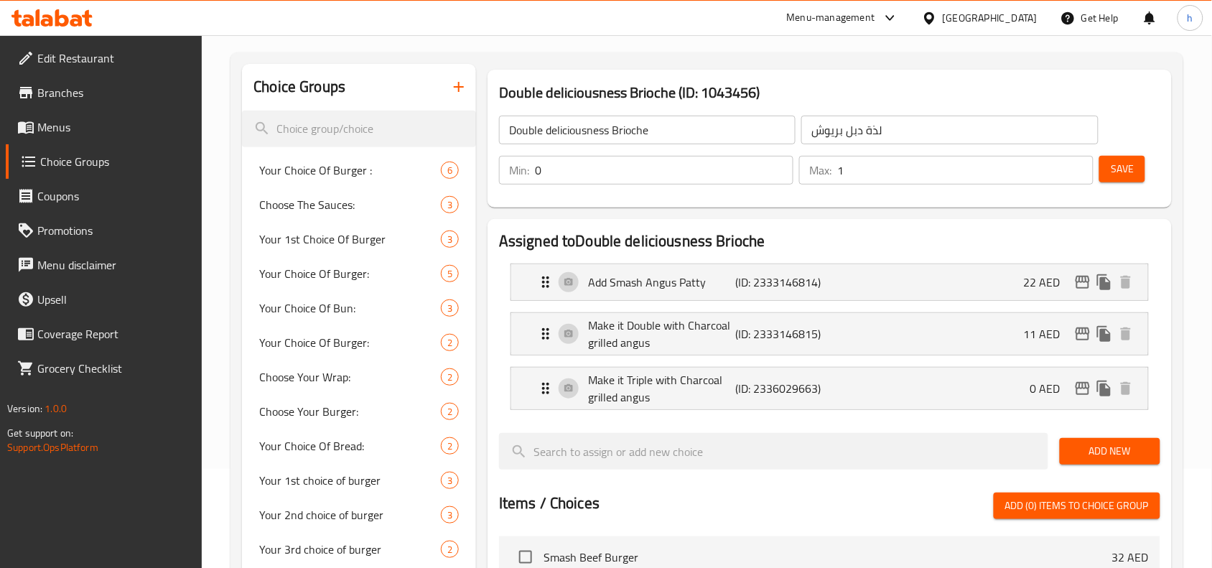
scroll to position [0, 0]
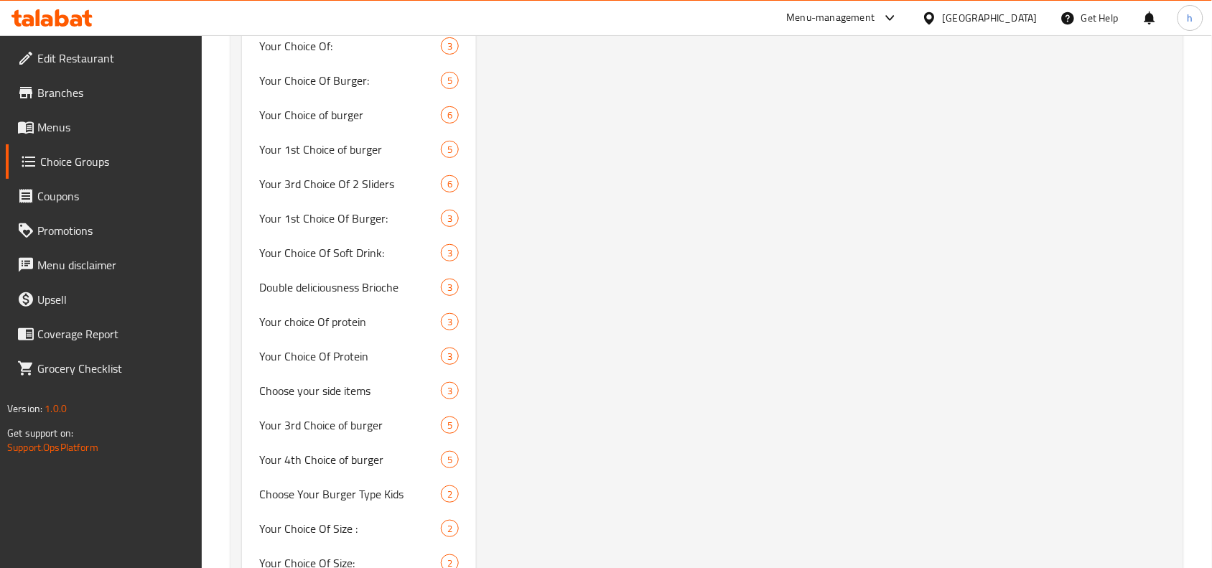
click at [988, 20] on div "United Arab Emirates" at bounding box center [990, 18] width 95 height 16
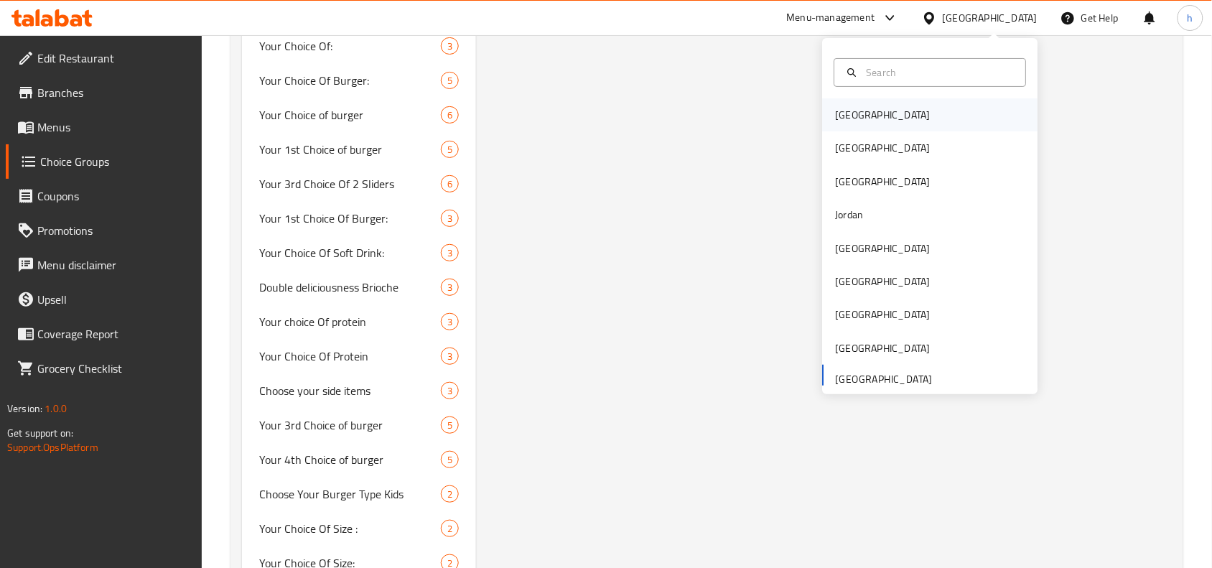
click at [859, 108] on div "Bahrain" at bounding box center [883, 114] width 118 height 33
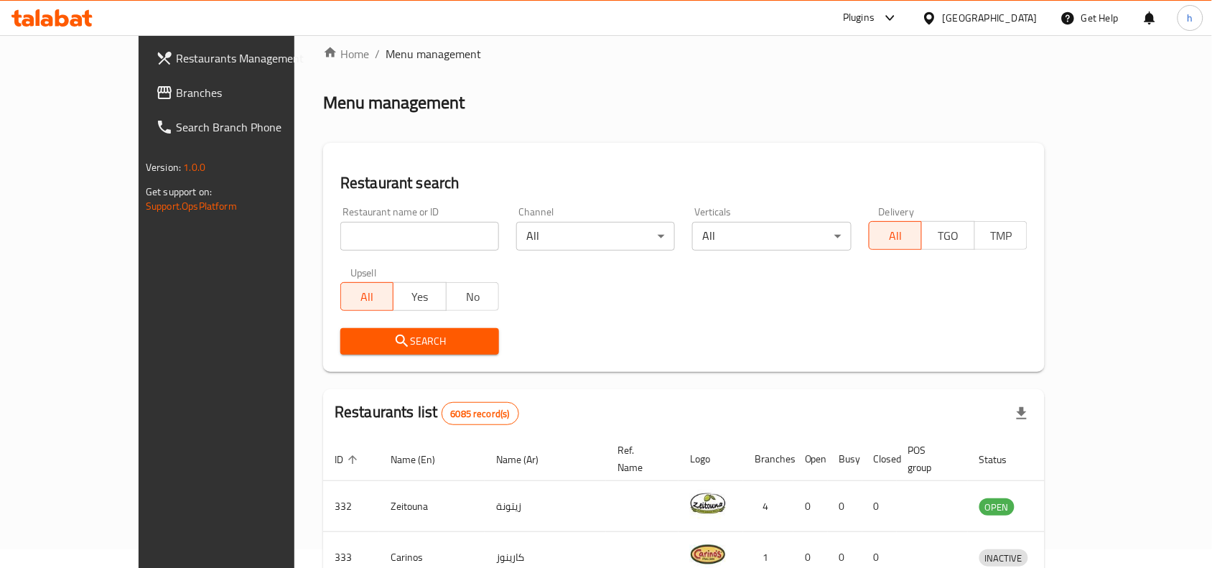
scroll to position [501, 0]
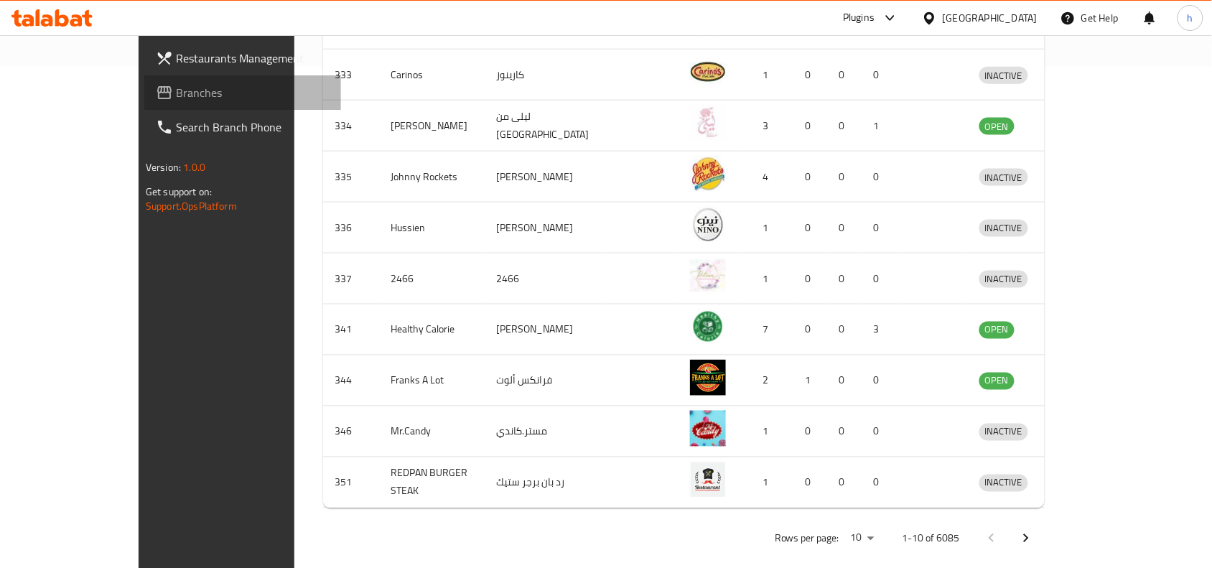
click at [176, 87] on span "Branches" at bounding box center [253, 92] width 154 height 17
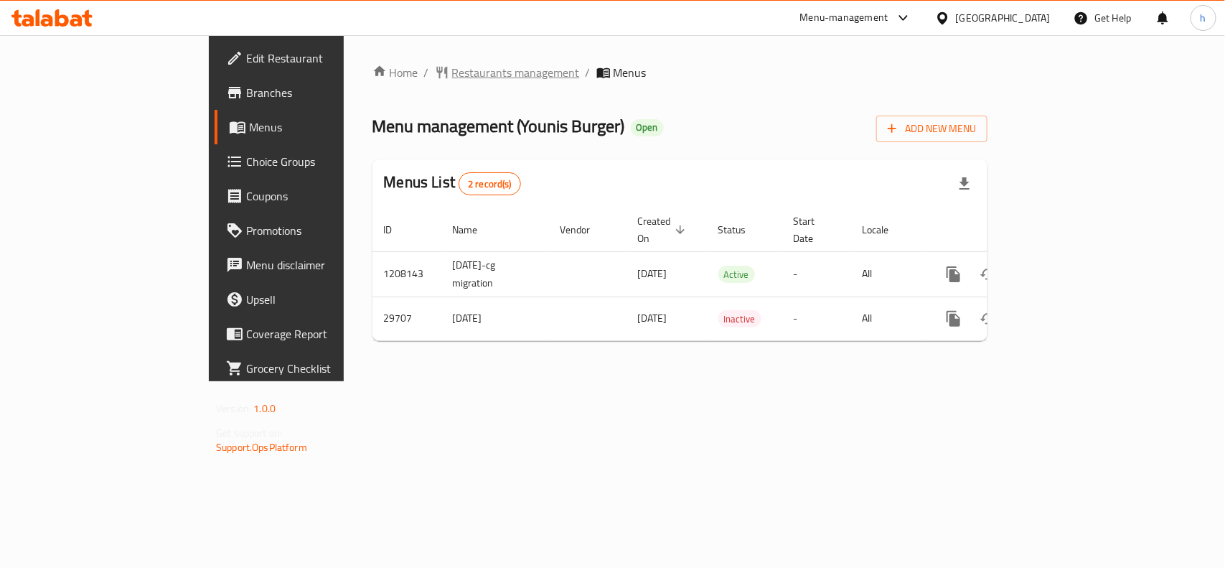
click at [452, 70] on span "Restaurants management" at bounding box center [516, 72] width 128 height 17
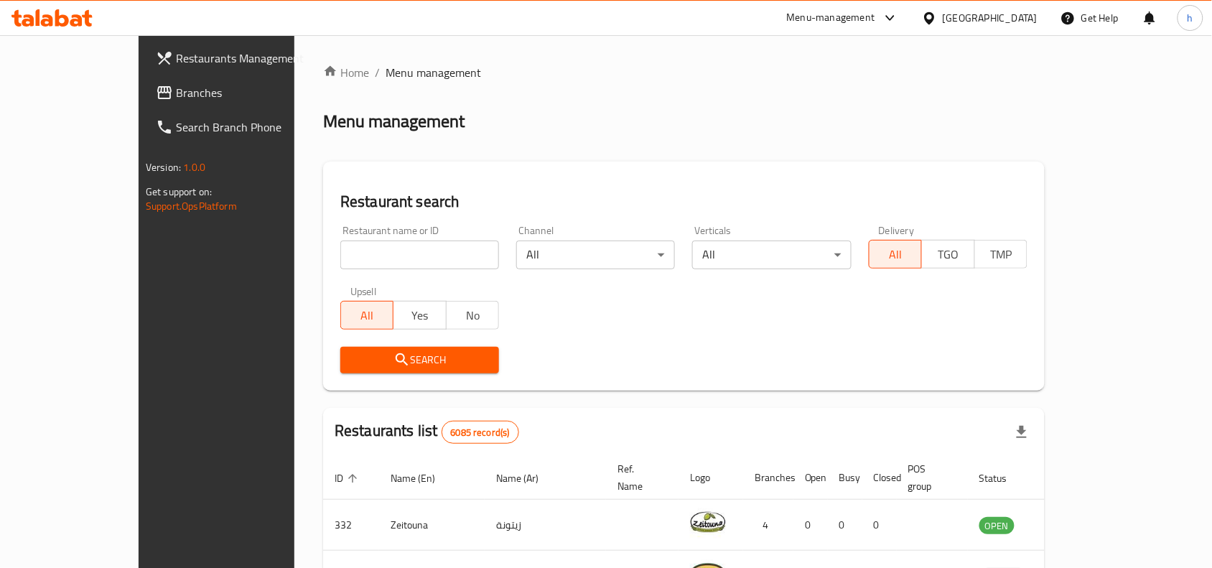
click at [176, 99] on span "Branches" at bounding box center [253, 92] width 154 height 17
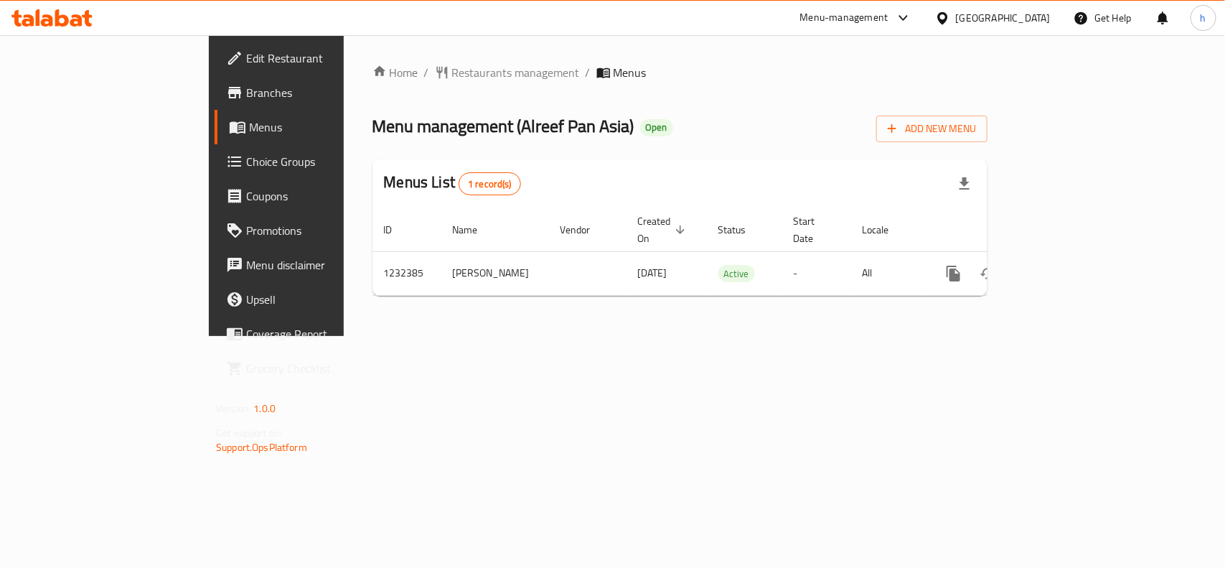
click at [1024, 17] on div "[GEOGRAPHIC_DATA]" at bounding box center [1003, 18] width 95 height 16
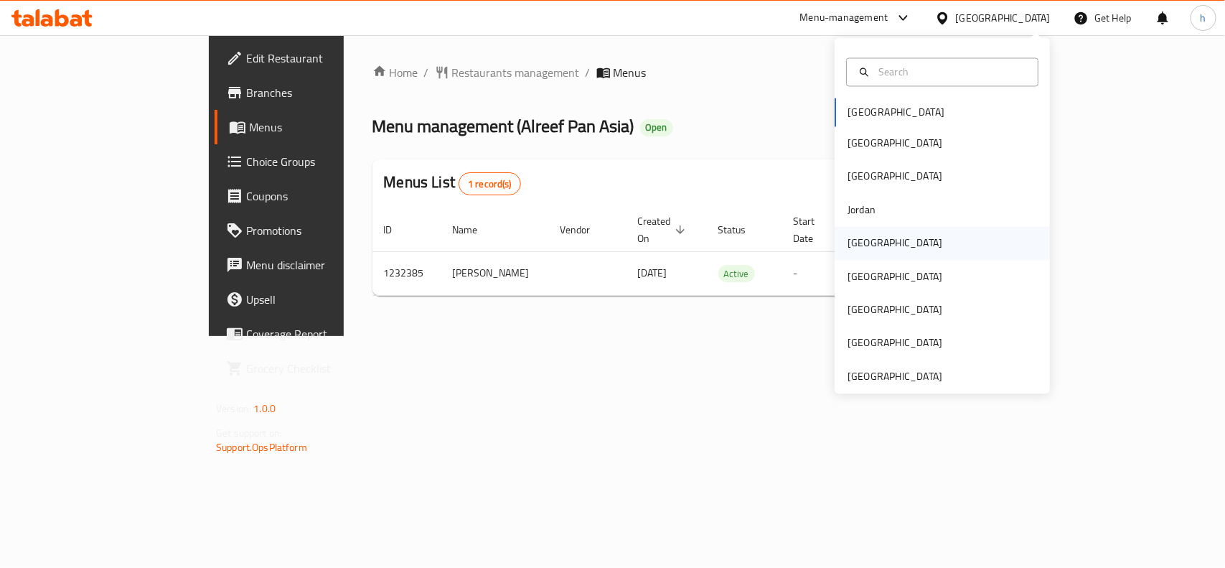
click at [848, 248] on div "[GEOGRAPHIC_DATA]" at bounding box center [895, 243] width 95 height 16
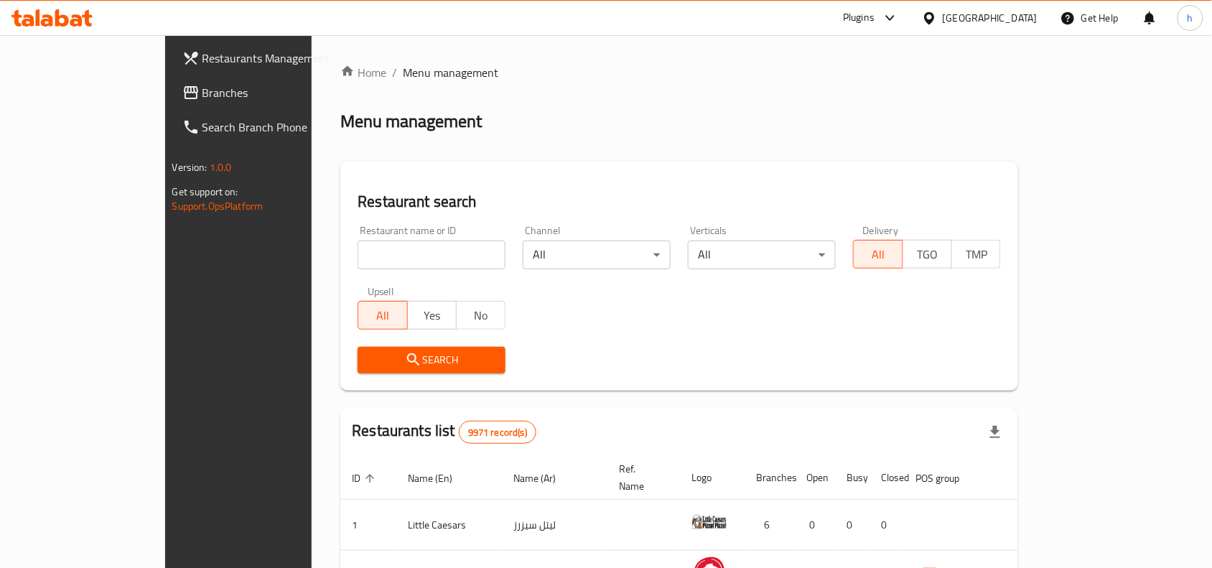
click at [202, 84] on span "Branches" at bounding box center [279, 92] width 154 height 17
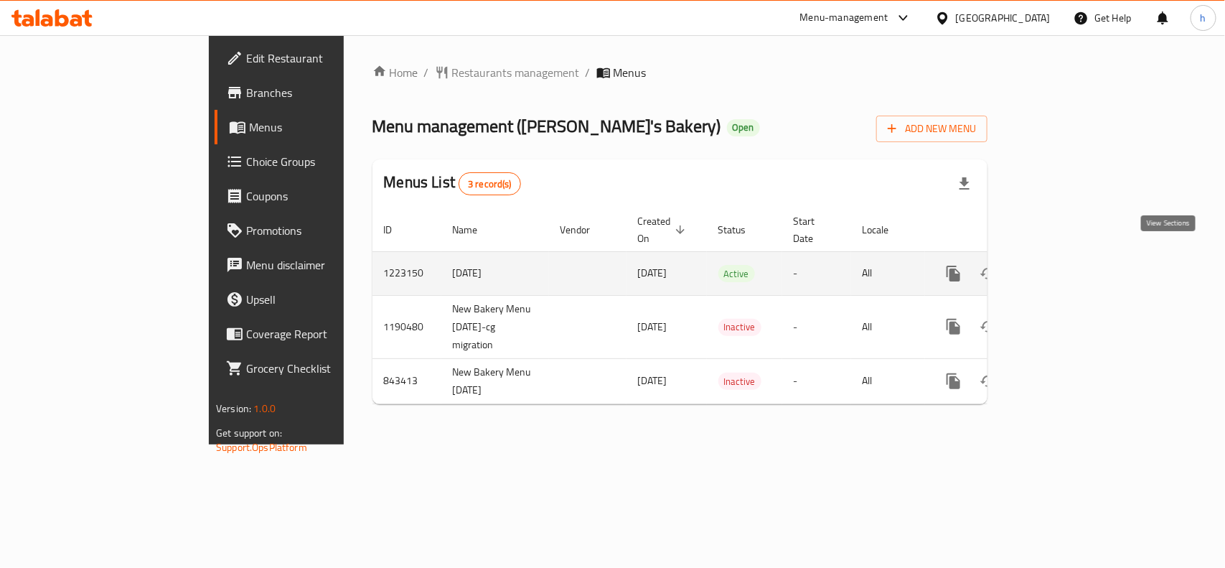
click at [1066, 265] on icon "enhanced table" at bounding box center [1057, 273] width 17 height 17
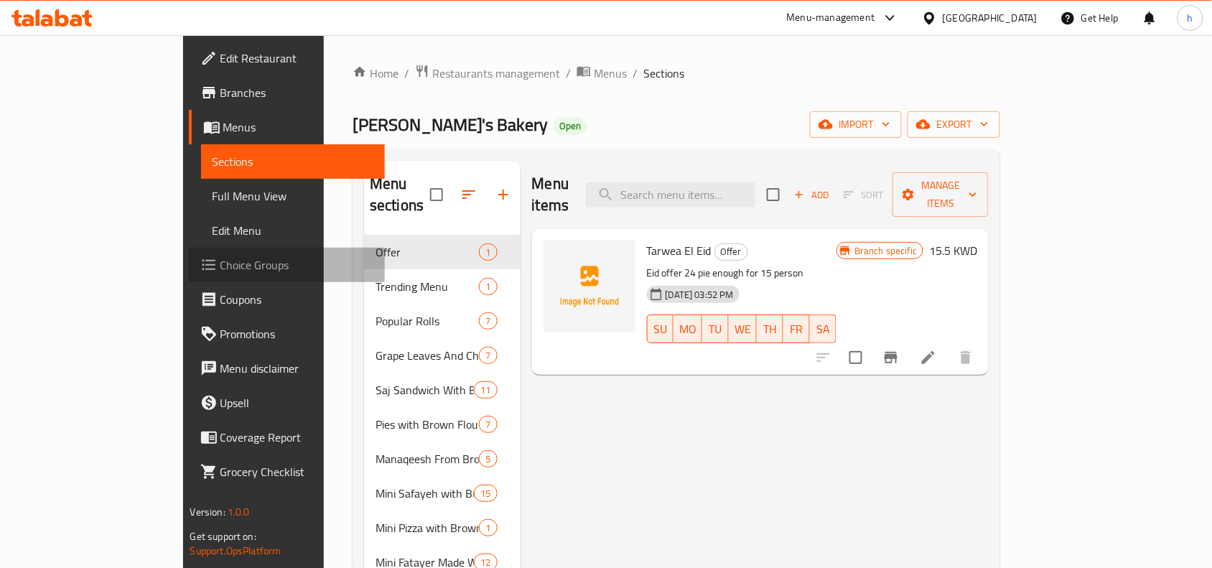
click at [220, 257] on span "Choice Groups" at bounding box center [297, 264] width 154 height 17
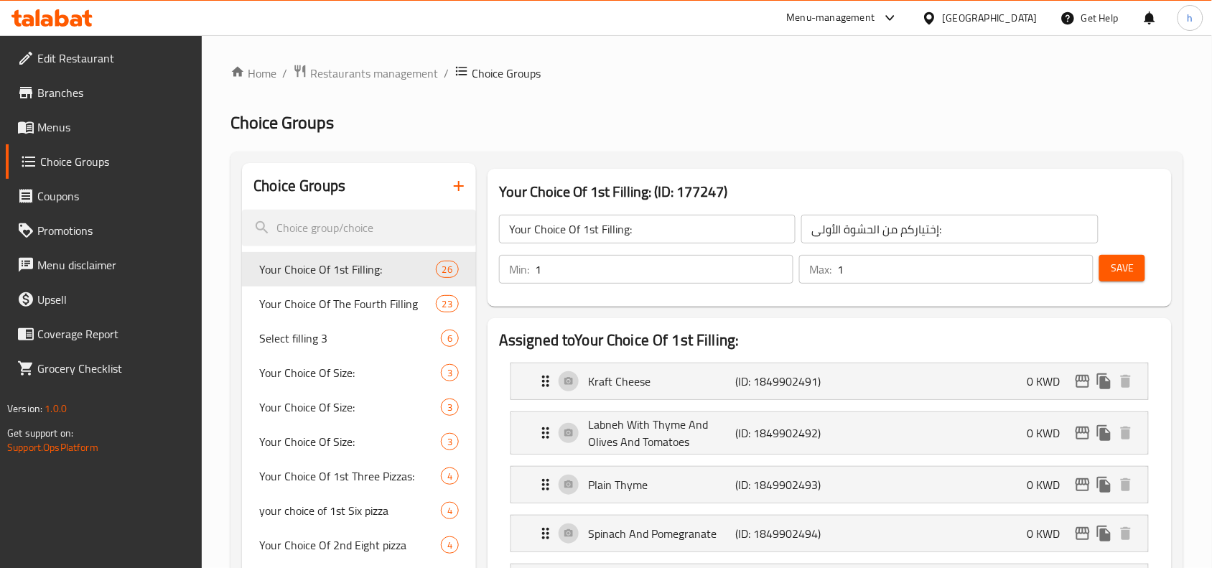
click at [569, 113] on h2 "Choice Groups" at bounding box center [706, 122] width 953 height 23
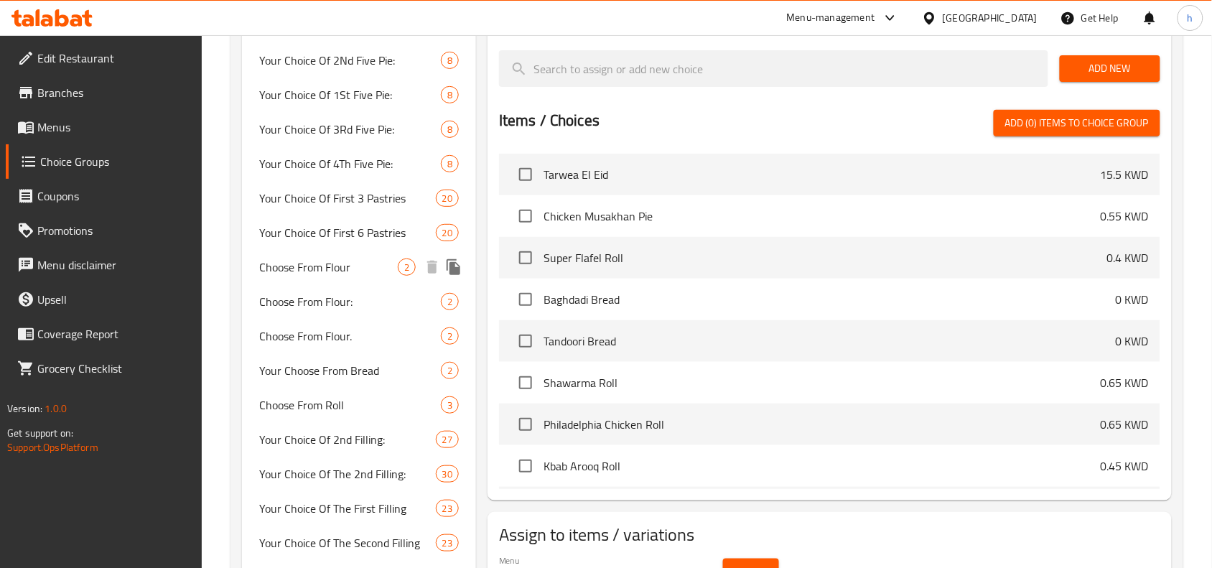
scroll to position [1705, 0]
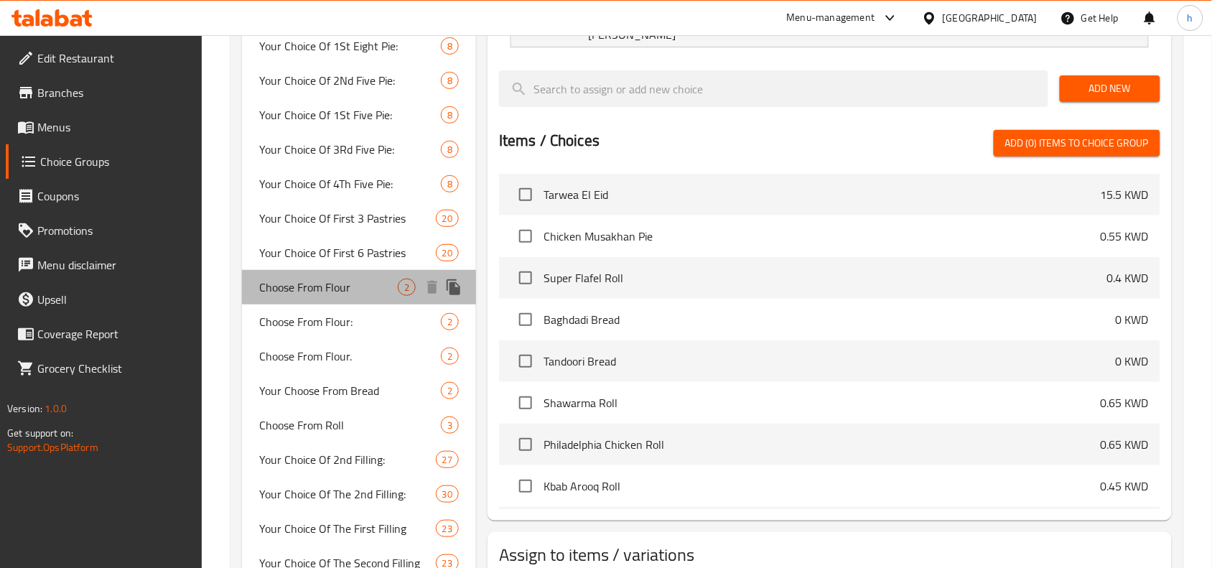
click at [360, 282] on span "Choose From Flour" at bounding box center [328, 287] width 139 height 17
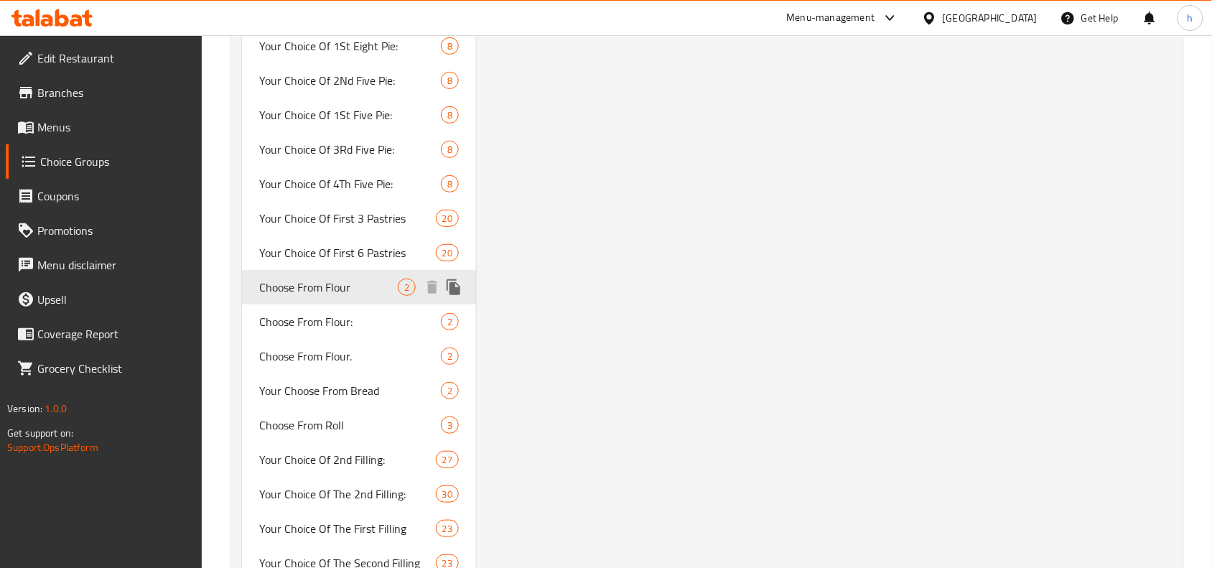
type input "Choose From Flour"
type input "إختيارك من الطحين"
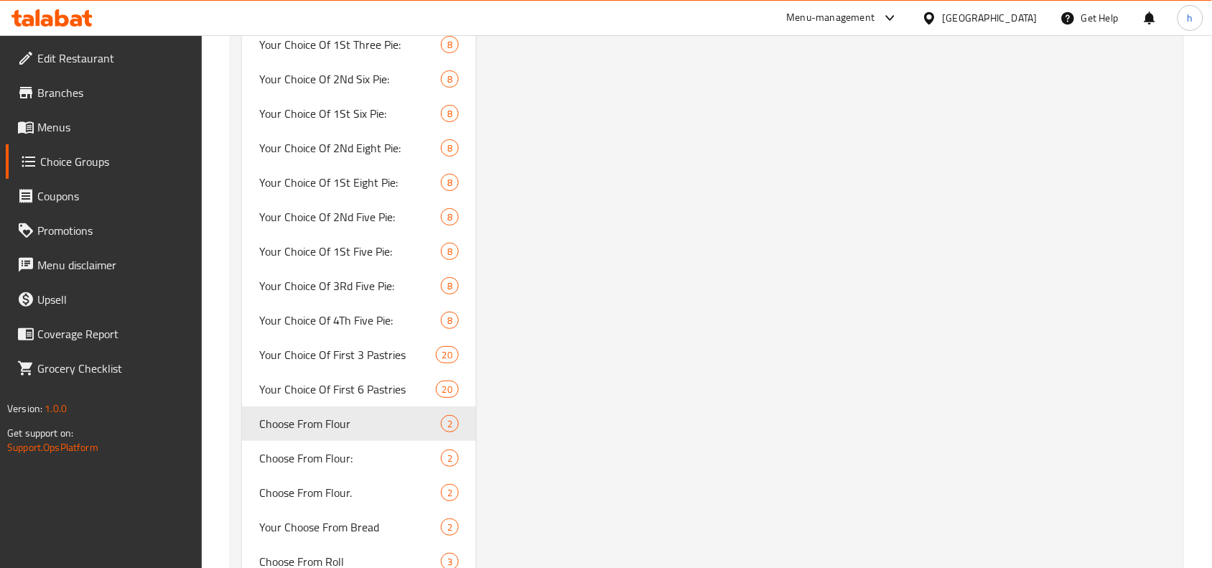
scroll to position [1725, 0]
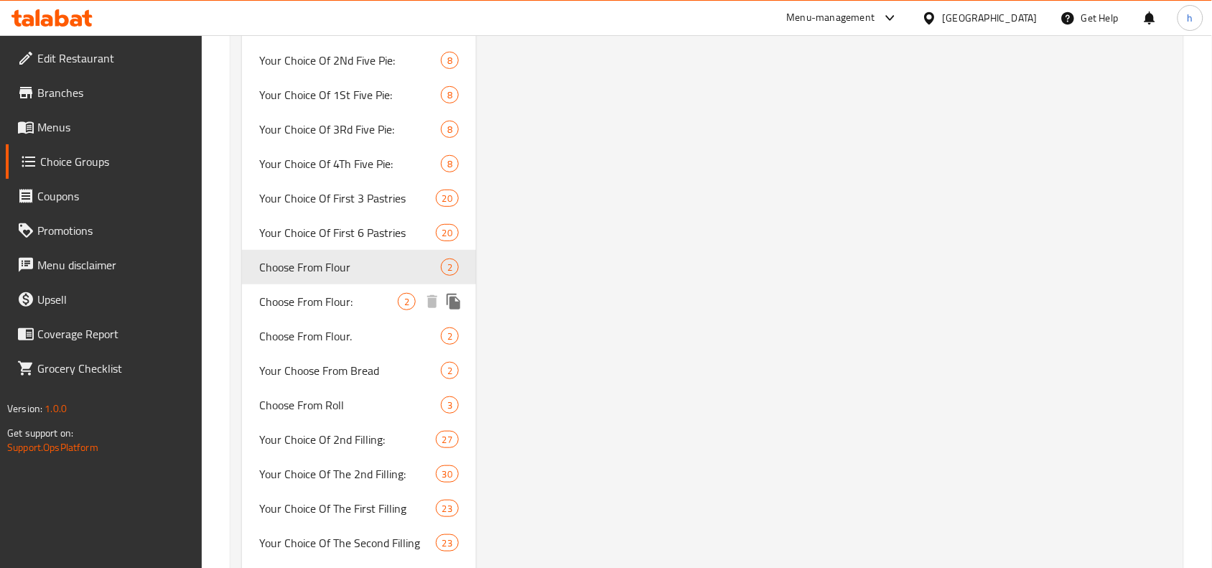
click at [323, 306] on span "Choose From Flour:" at bounding box center [328, 301] width 139 height 17
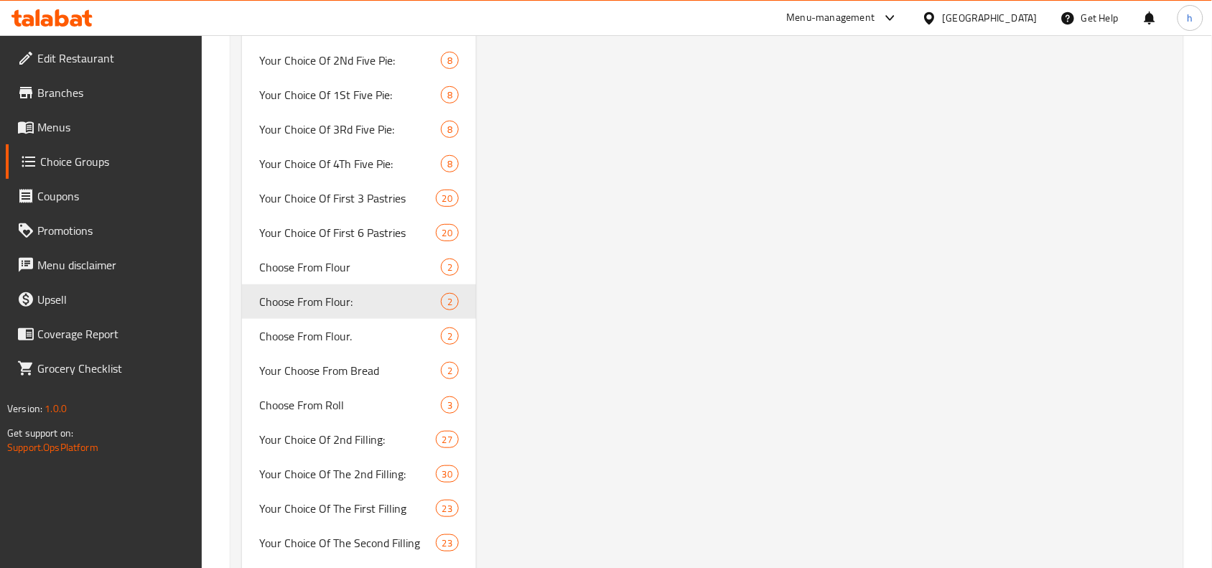
type input "Choose From Flour:"
type input "إختيارك من الطحين:"
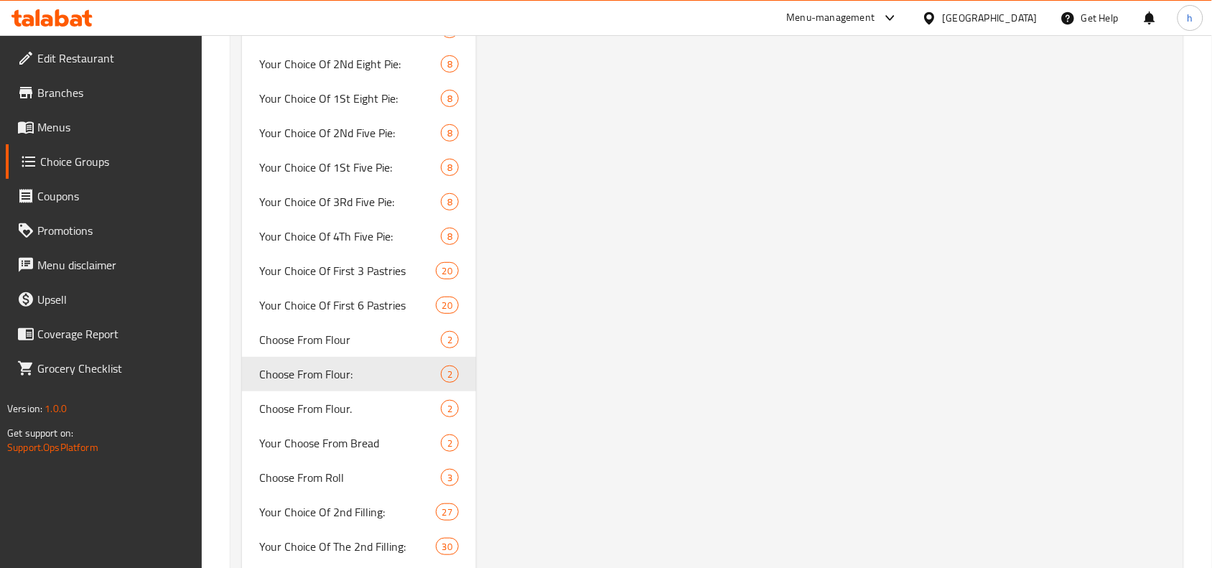
scroll to position [1815, 0]
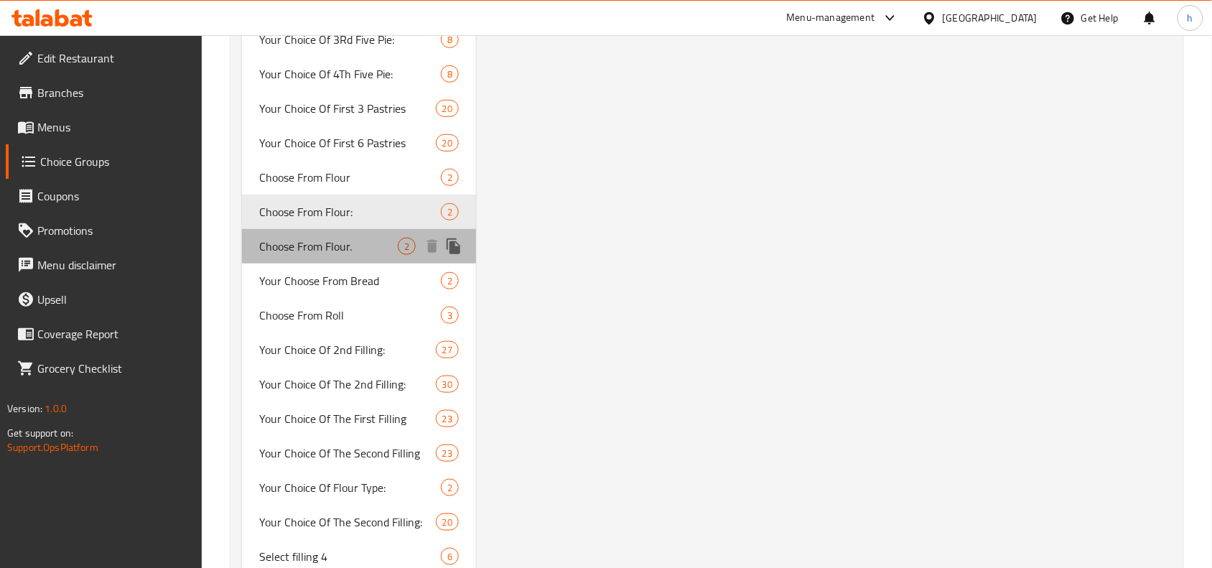
click at [352, 248] on span "Choose From Flour." at bounding box center [328, 246] width 139 height 17
type input "Choose From Flour."
type input "إختيارك من الطحين."
type input "0"
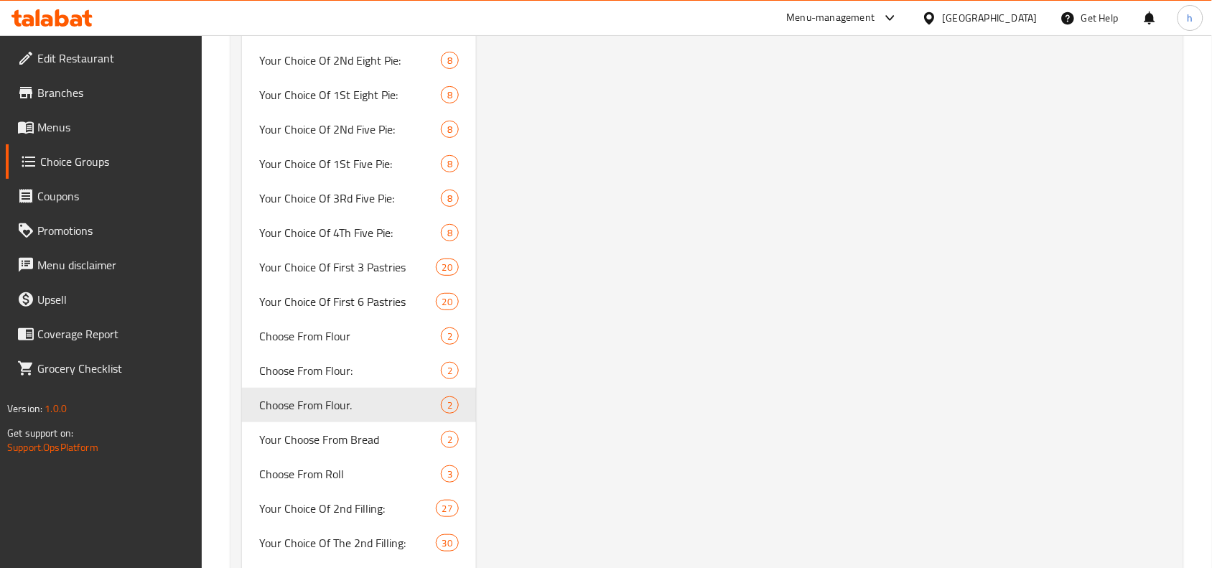
scroll to position [1635, 0]
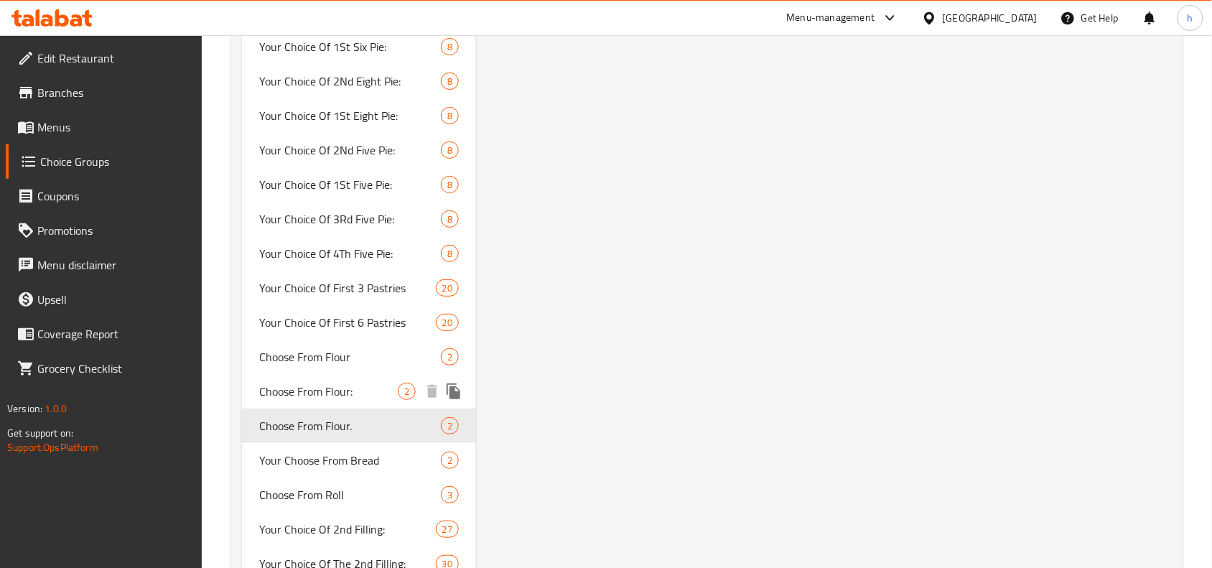
drag, startPoint x: 336, startPoint y: 388, endPoint x: 493, endPoint y: 258, distance: 203.5
click at [336, 388] on span "Choose From Flour:" at bounding box center [328, 391] width 139 height 17
type input "Choose From Flour:"
type input "إختيارك من الطحين:"
type input "1"
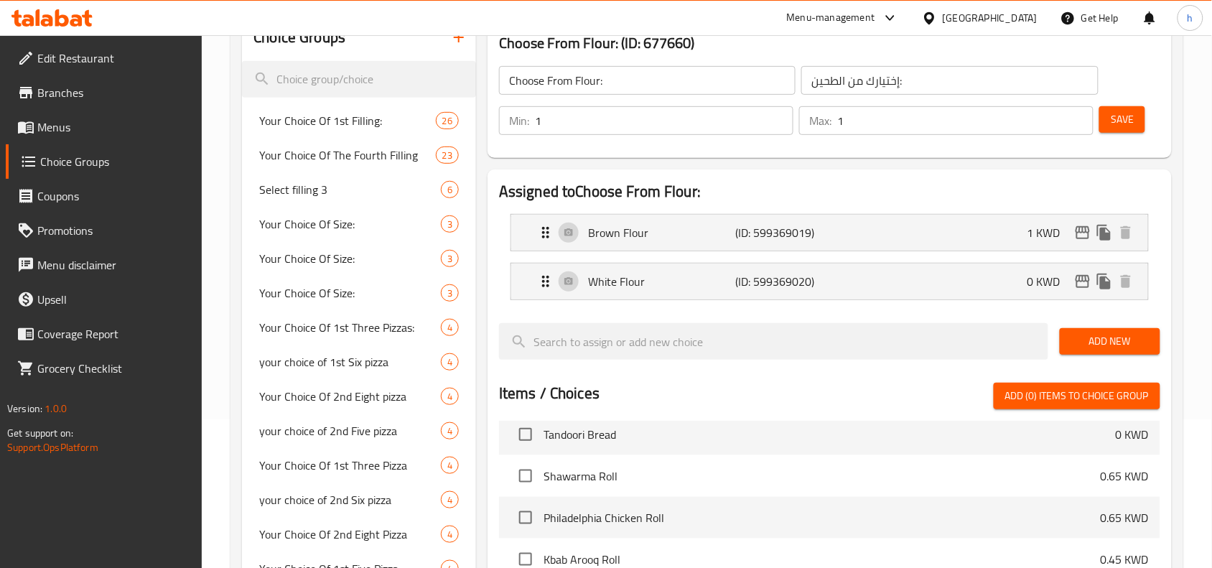
scroll to position [0, 0]
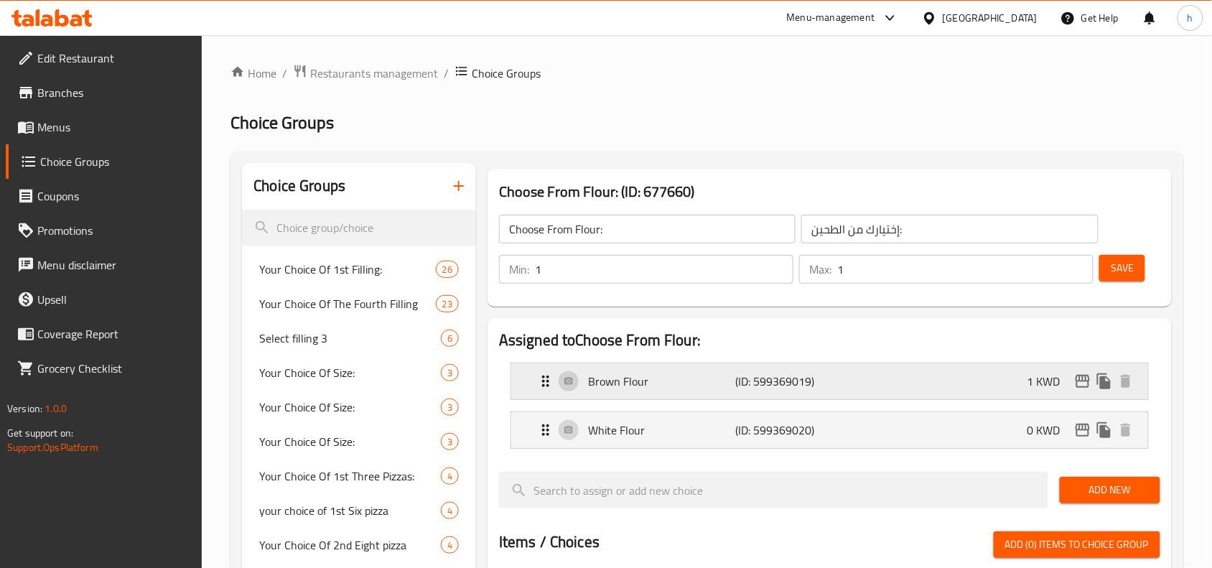
click at [546, 382] on icon "Expand" at bounding box center [545, 381] width 17 height 17
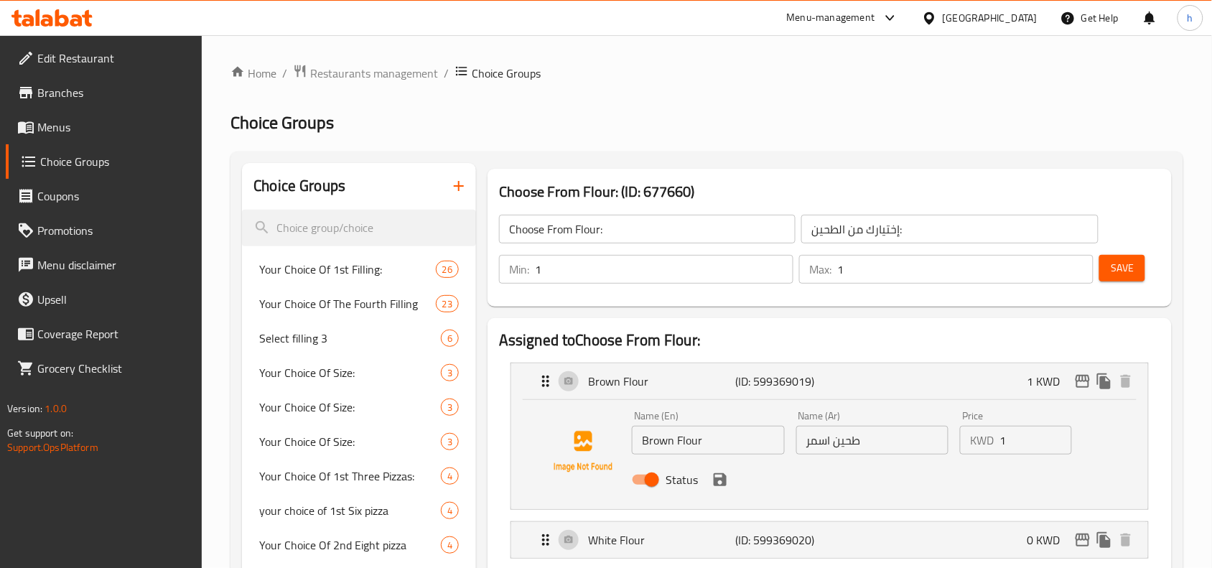
scroll to position [269, 0]
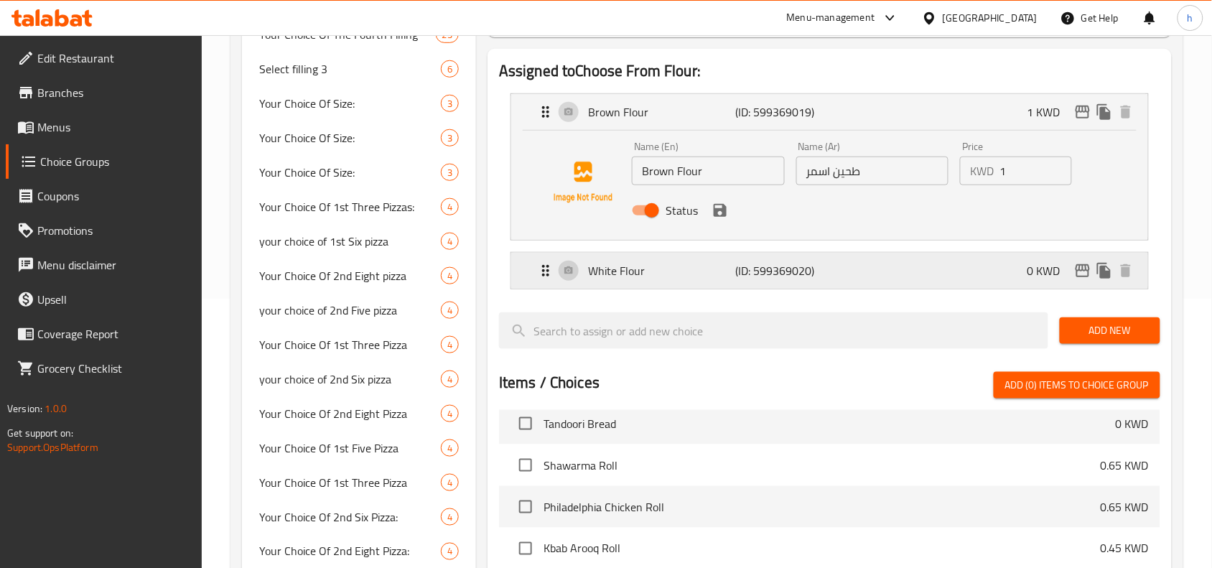
click at [536, 266] on div "White Flour (ID: 599369020) 0 KWD" at bounding box center [829, 271] width 637 height 36
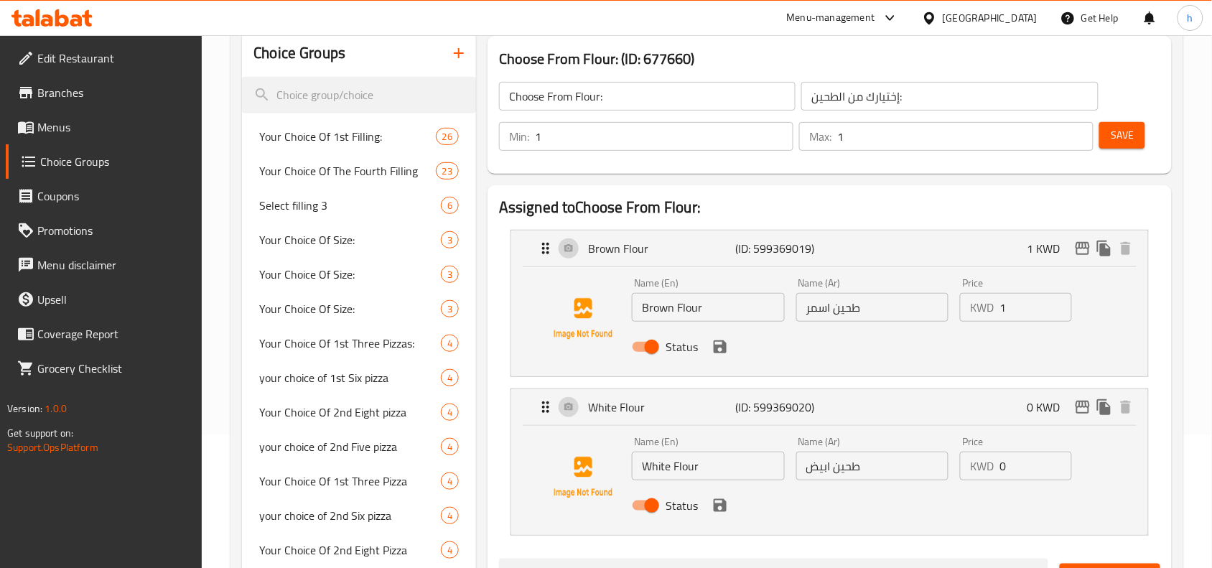
scroll to position [0, 0]
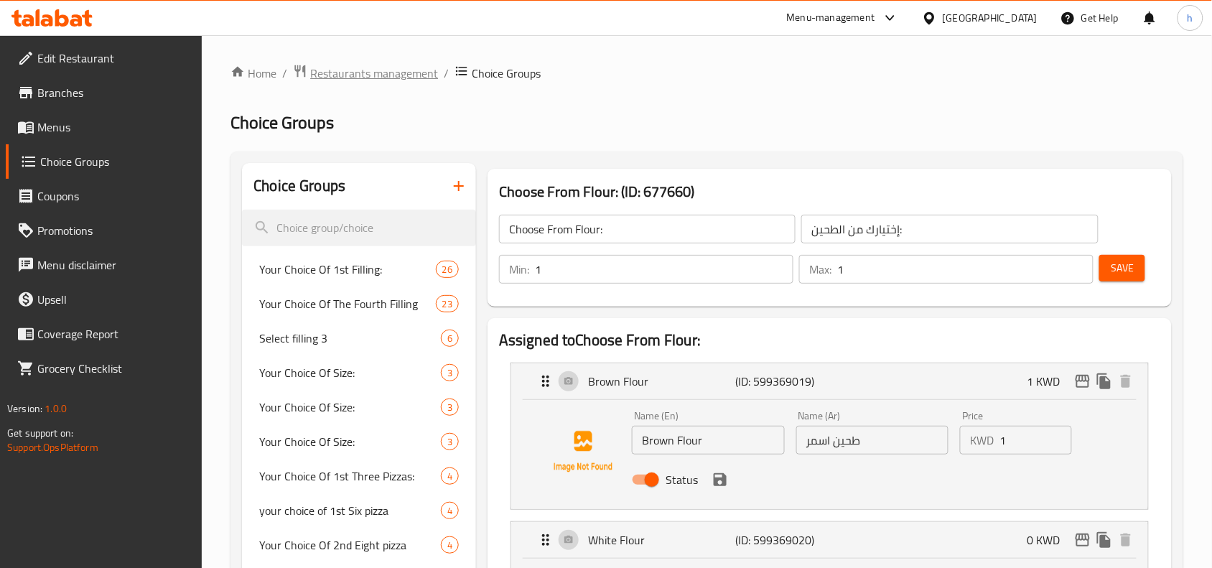
click at [384, 74] on span "Restaurants management" at bounding box center [374, 73] width 128 height 17
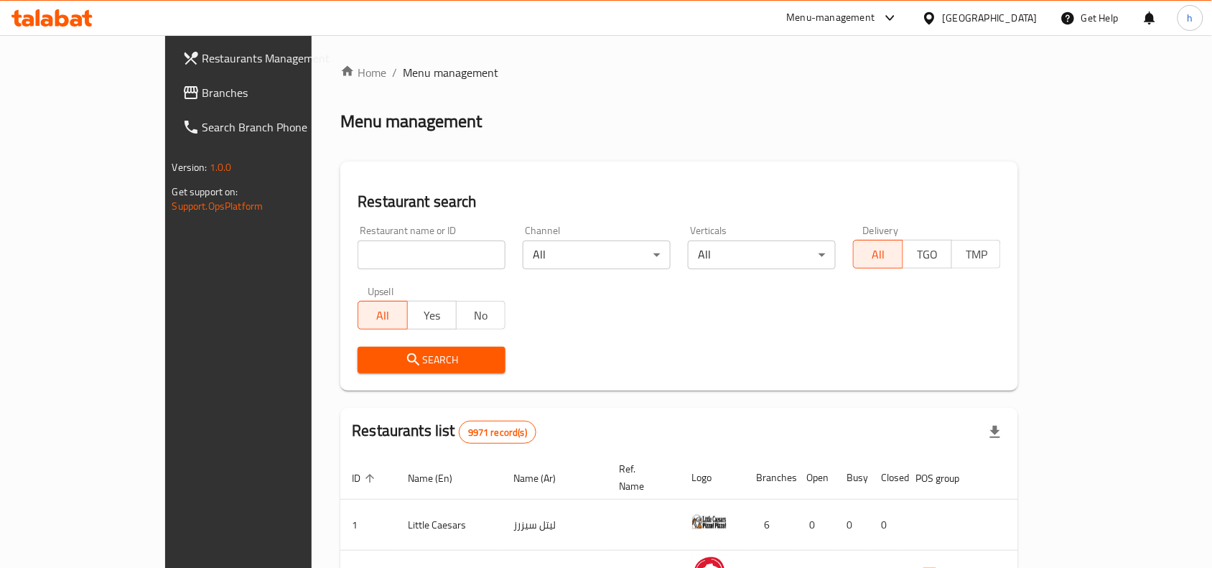
click at [202, 90] on span "Branches" at bounding box center [279, 92] width 154 height 17
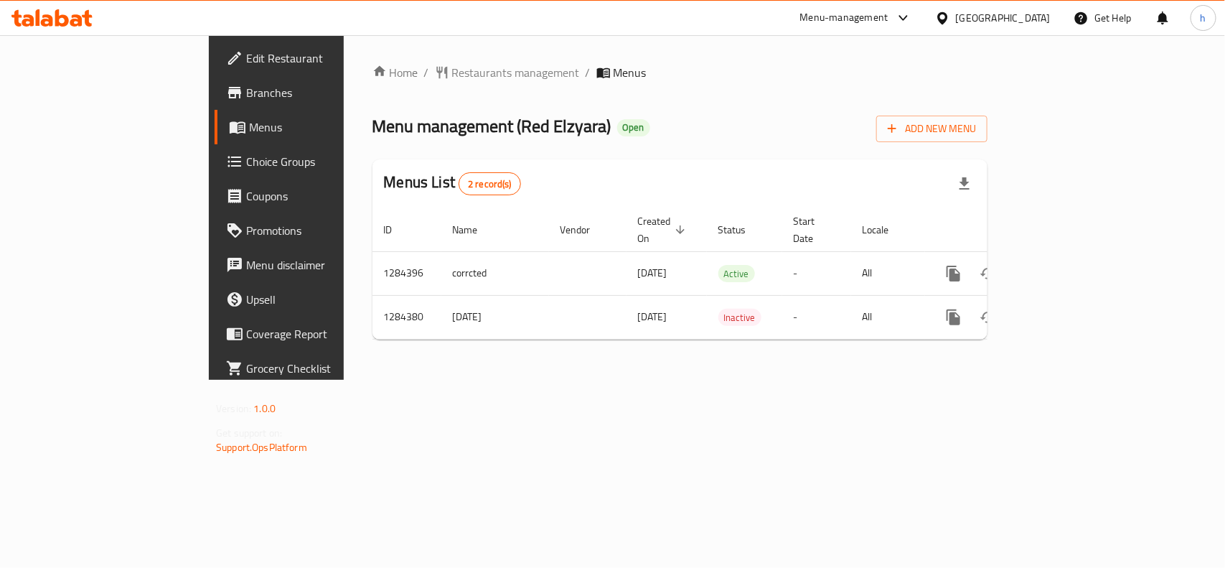
click at [1020, 20] on div "[GEOGRAPHIC_DATA]" at bounding box center [1003, 18] width 95 height 16
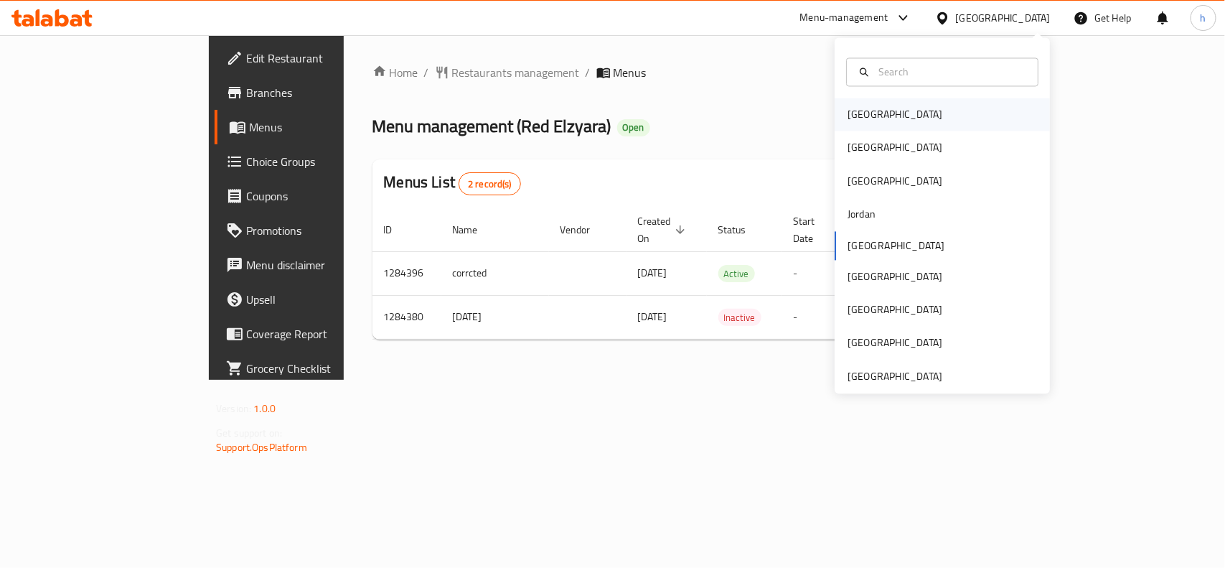
click at [864, 108] on div "[GEOGRAPHIC_DATA]" at bounding box center [895, 115] width 95 height 16
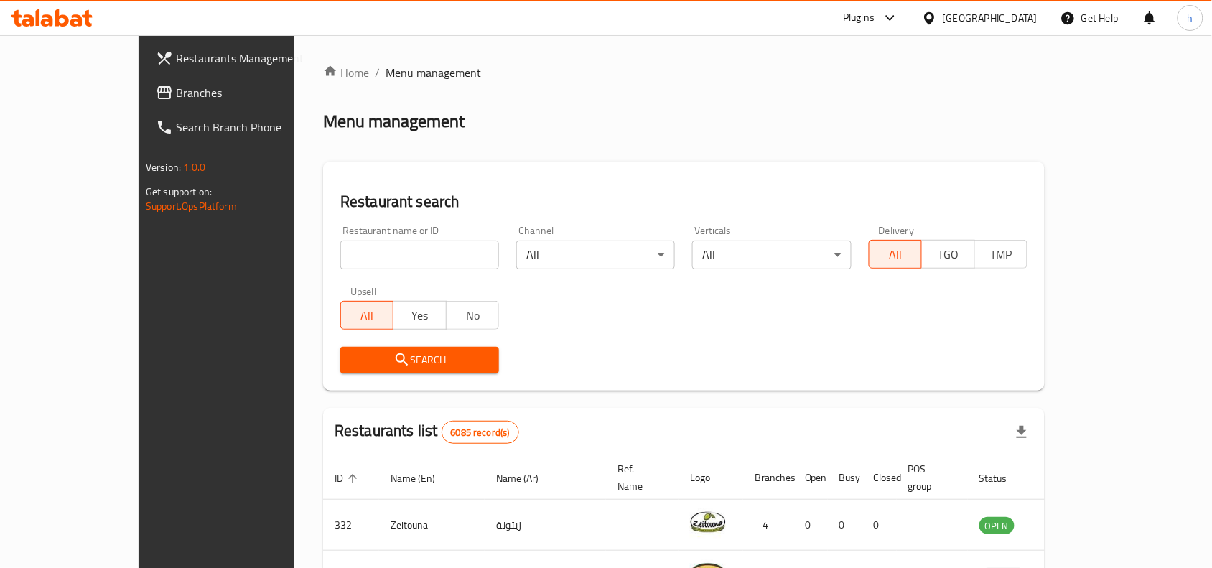
click at [176, 92] on span "Branches" at bounding box center [253, 92] width 154 height 17
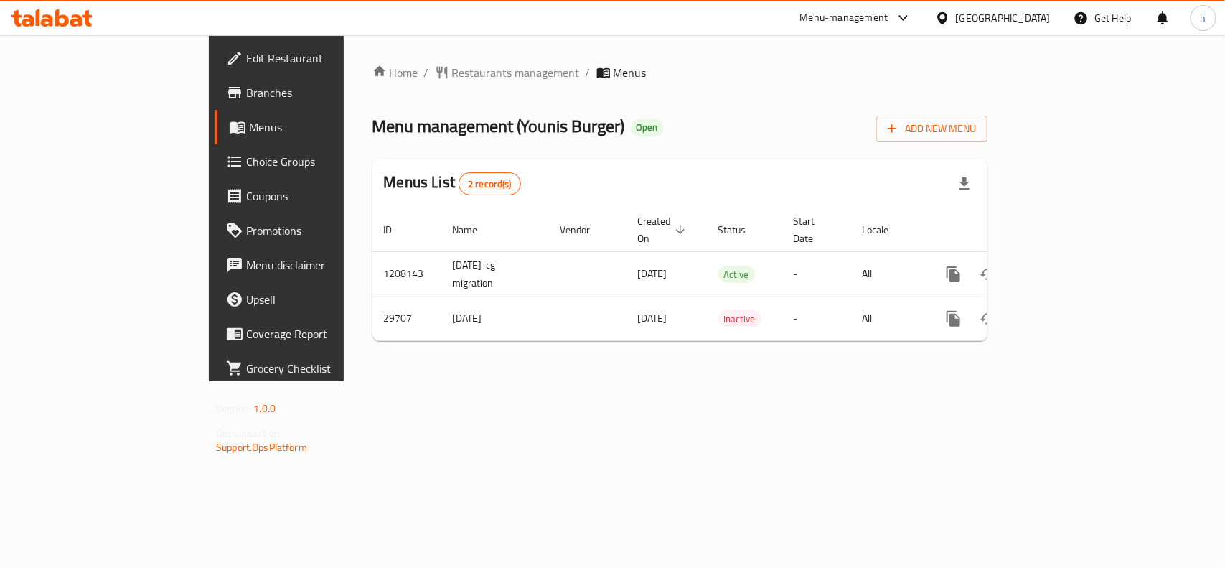
click at [1028, 18] on div "[GEOGRAPHIC_DATA]" at bounding box center [1003, 18] width 95 height 16
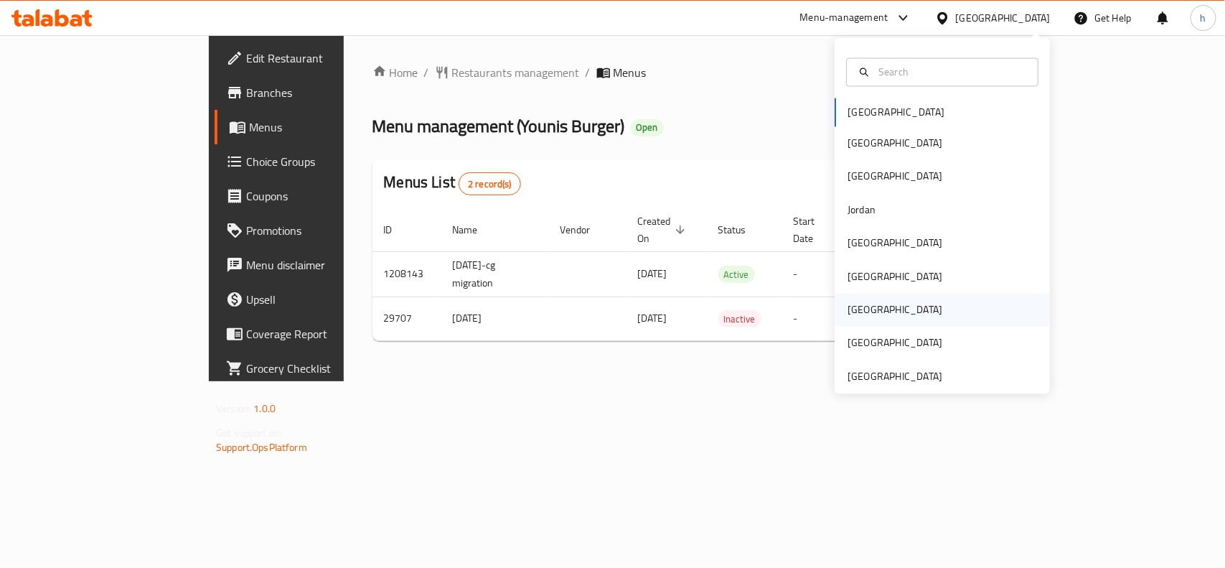
click at [851, 314] on div "[GEOGRAPHIC_DATA]" at bounding box center [895, 310] width 95 height 16
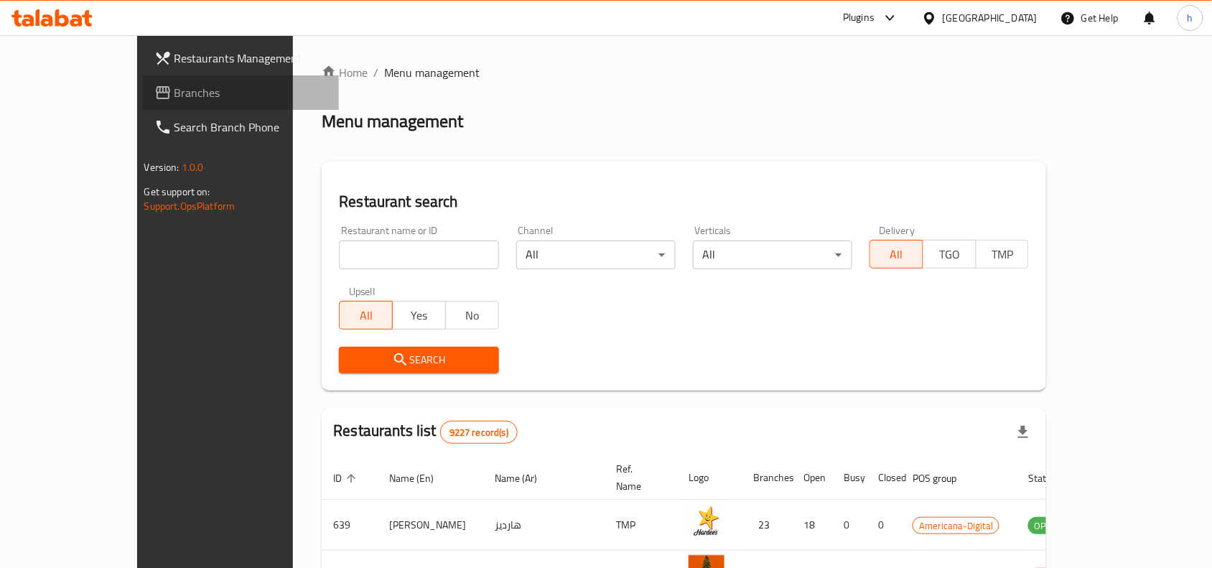
click at [174, 88] on span "Branches" at bounding box center [251, 92] width 154 height 17
